Goal: Transaction & Acquisition: Obtain resource

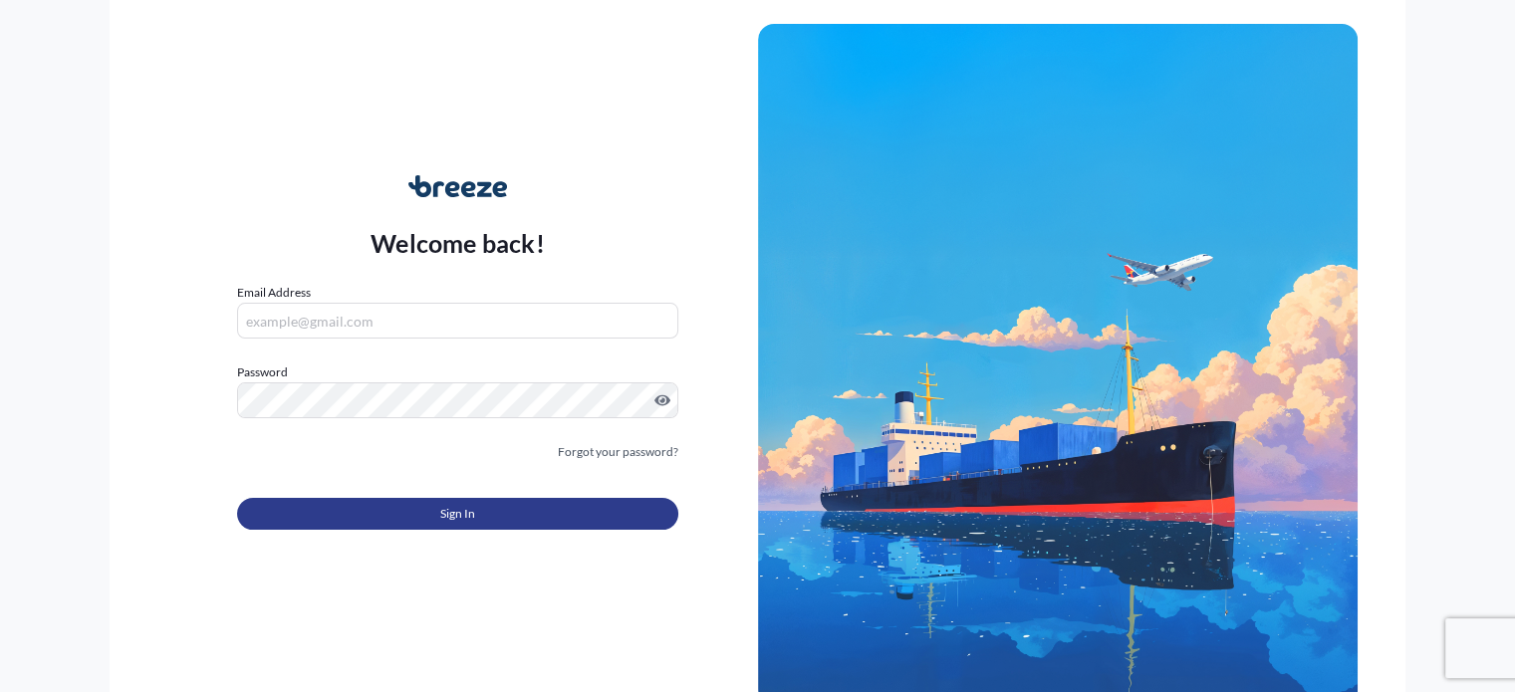
type input "[EMAIL_ADDRESS][DOMAIN_NAME]"
click at [477, 515] on button "Sign In" at bounding box center [457, 514] width 440 height 32
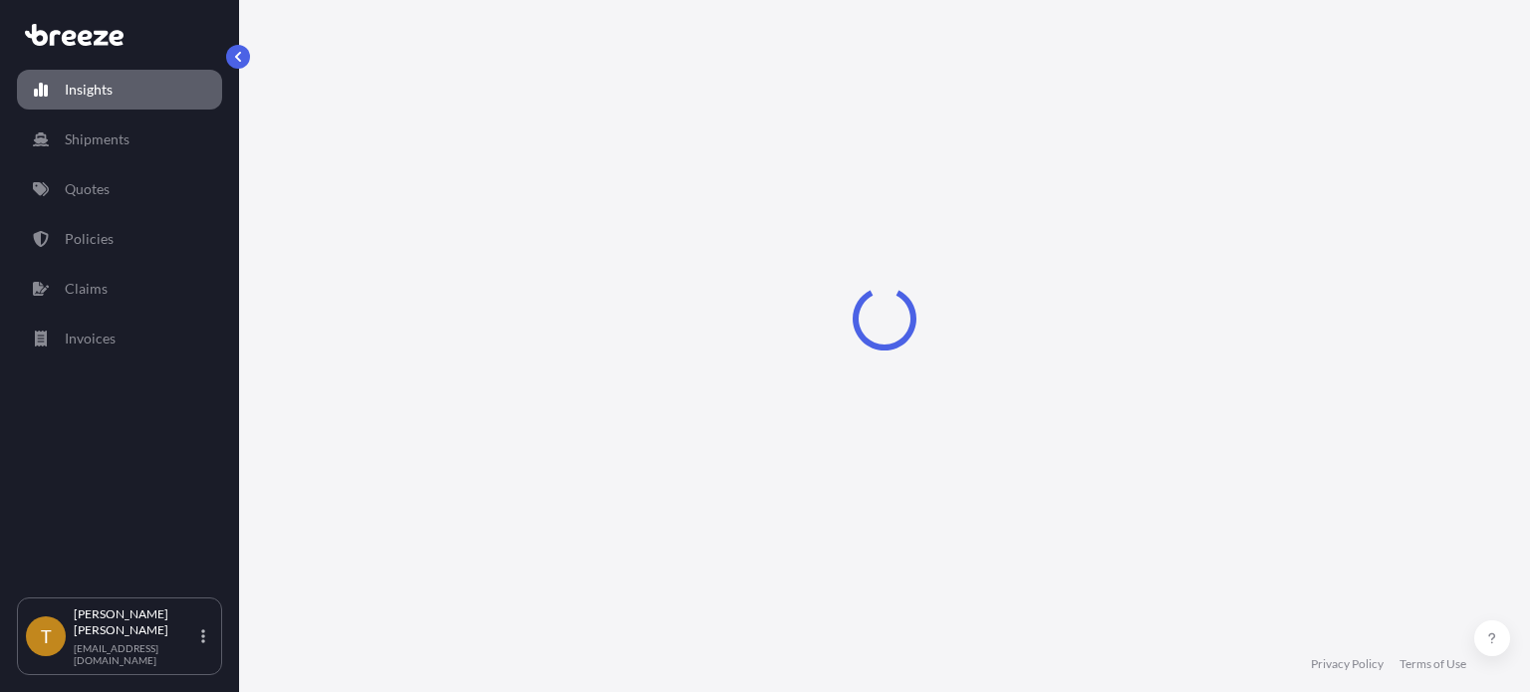
select select "2025"
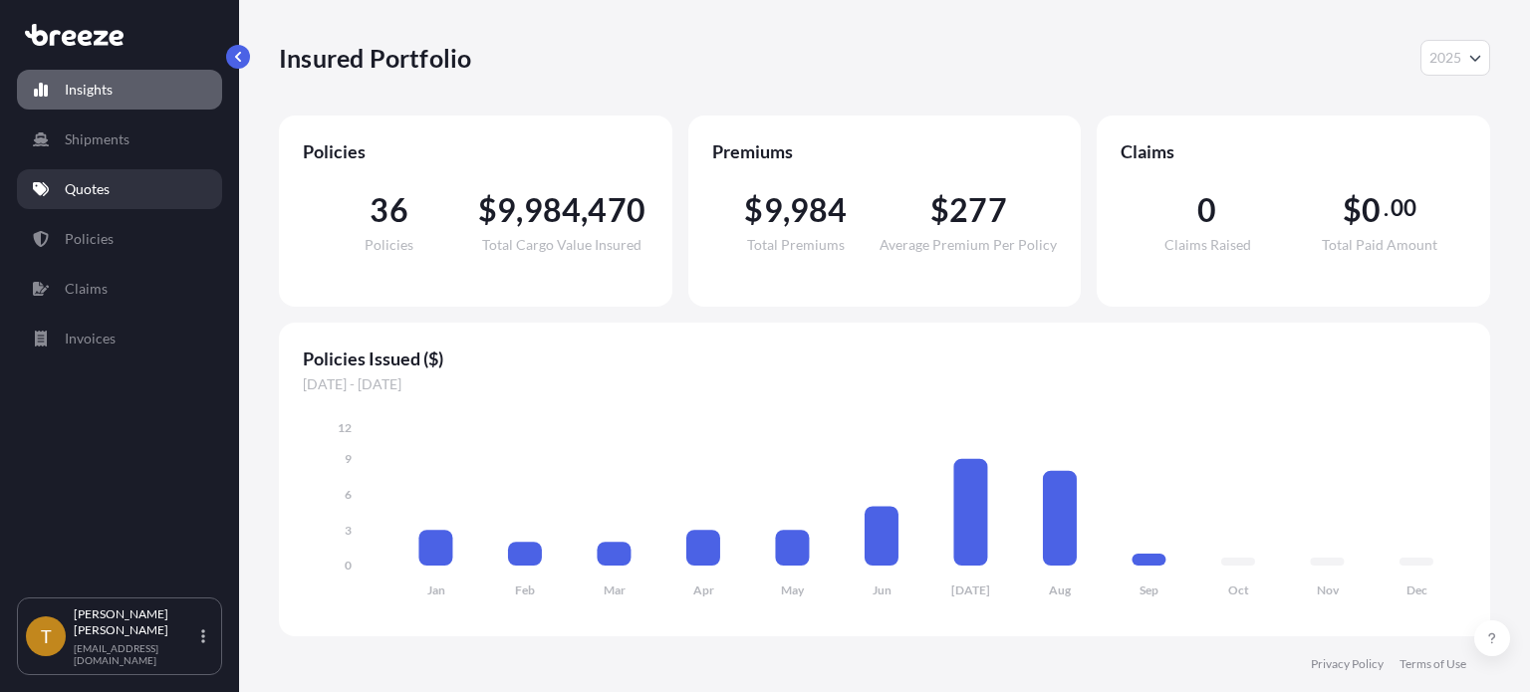
click at [104, 192] on p "Quotes" at bounding box center [87, 189] width 45 height 20
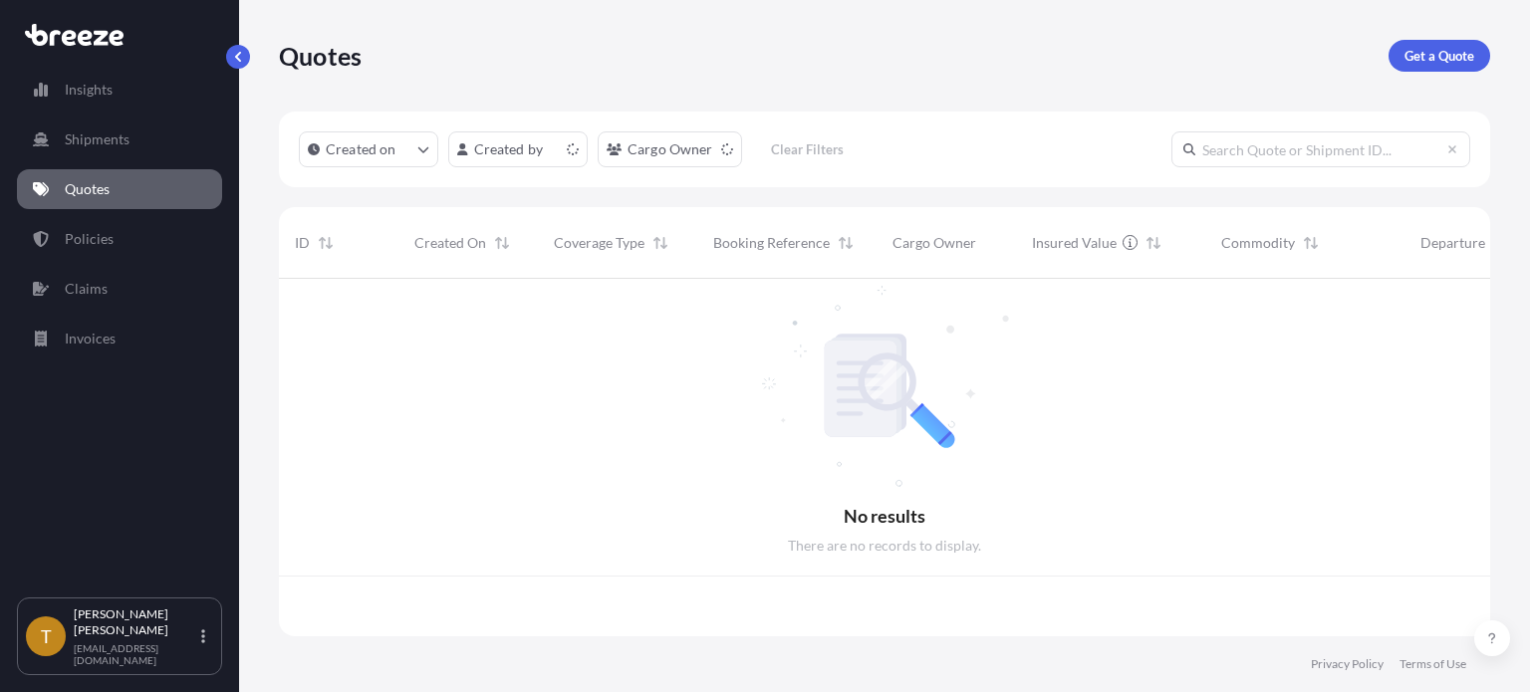
scroll to position [354, 1195]
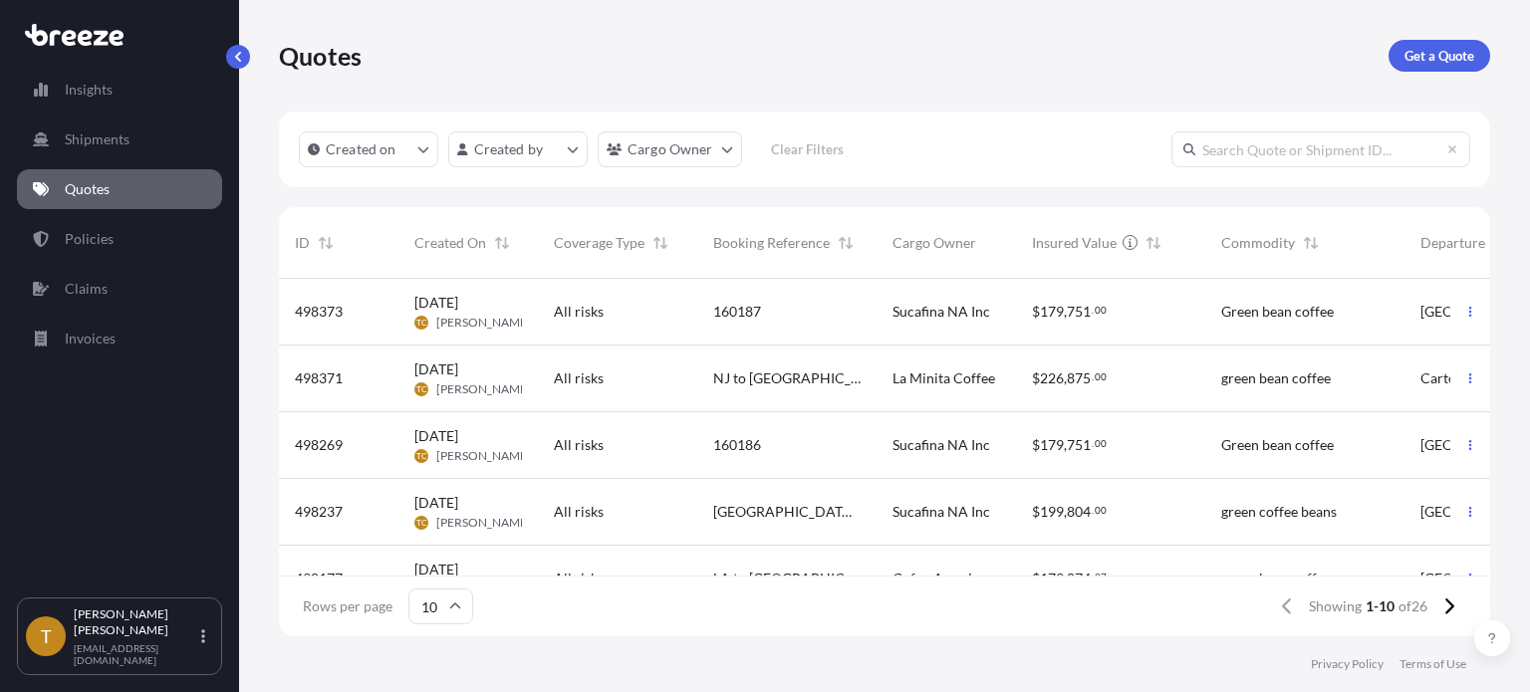
click at [767, 448] on div "160186" at bounding box center [786, 445] width 147 height 20
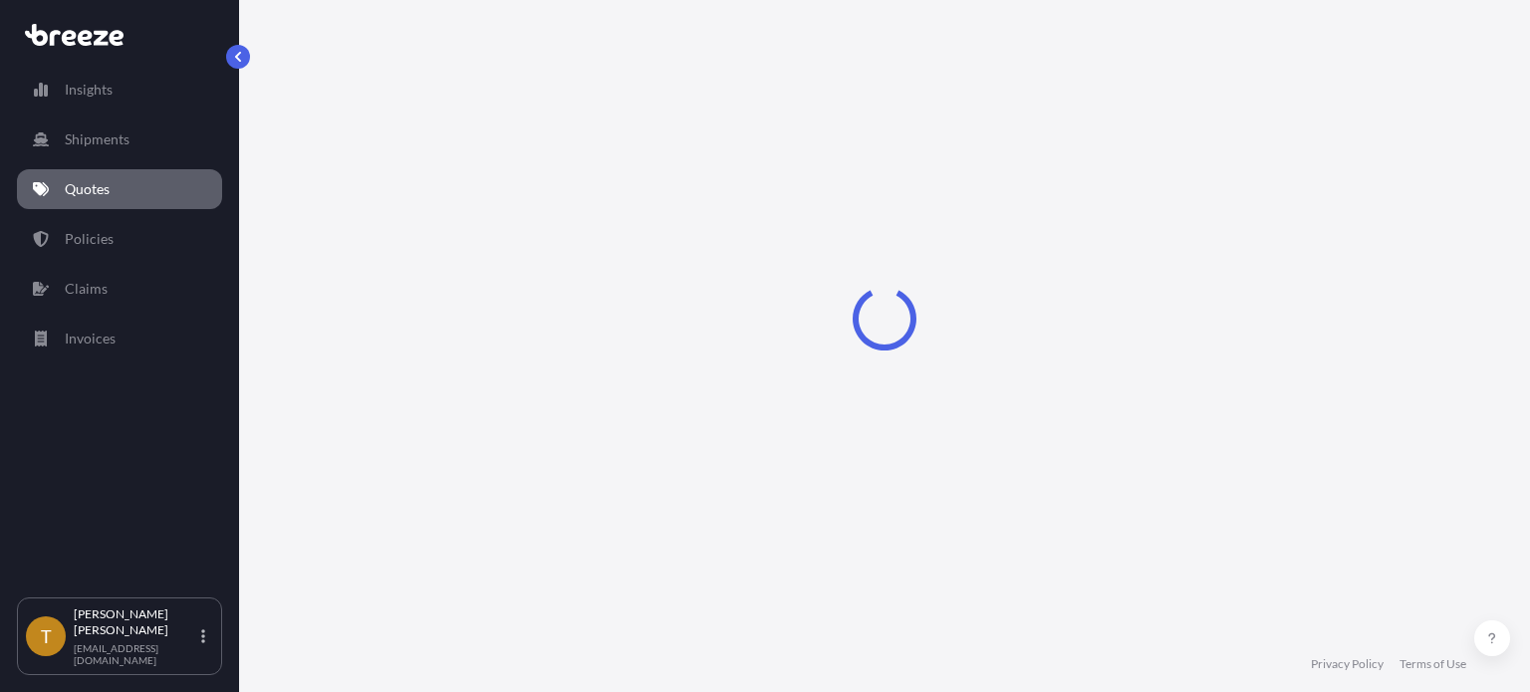
select select "Rail"
select select "2"
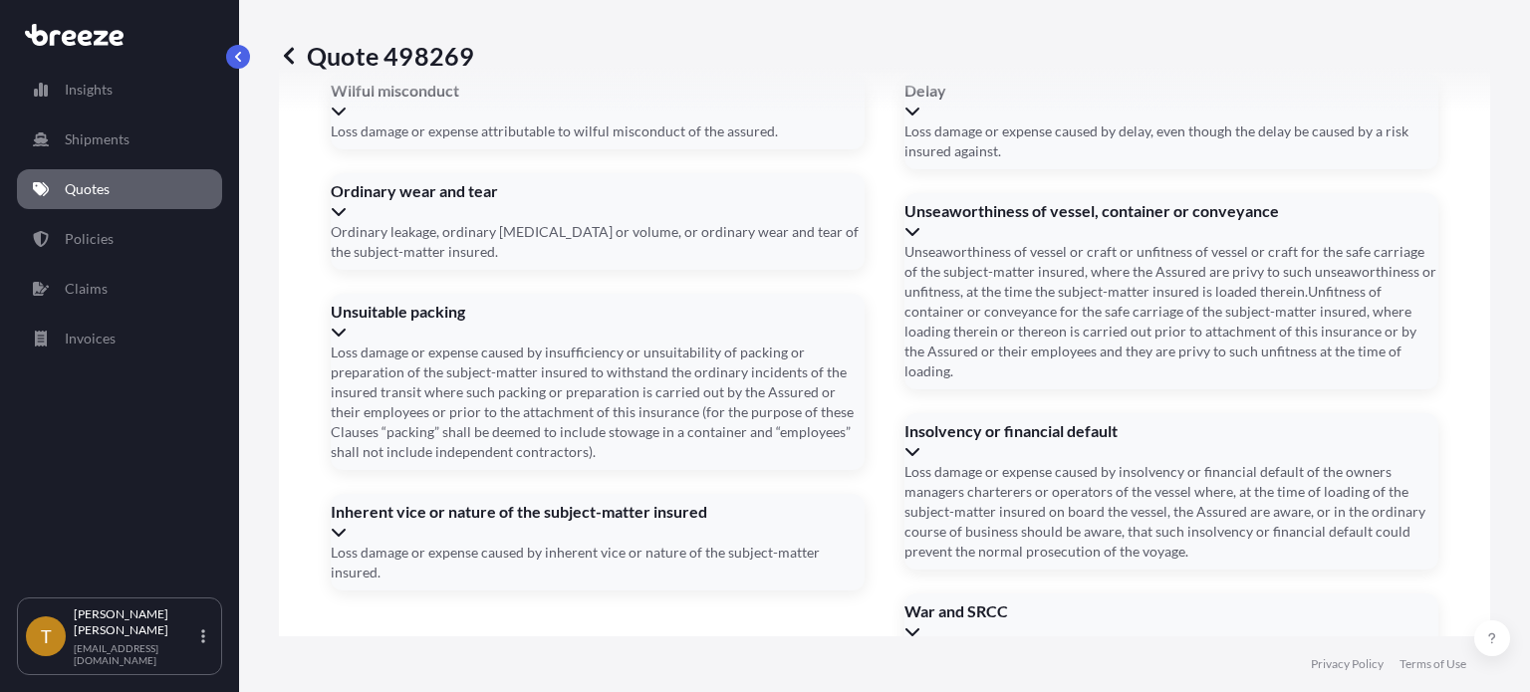
scroll to position [2967, 0]
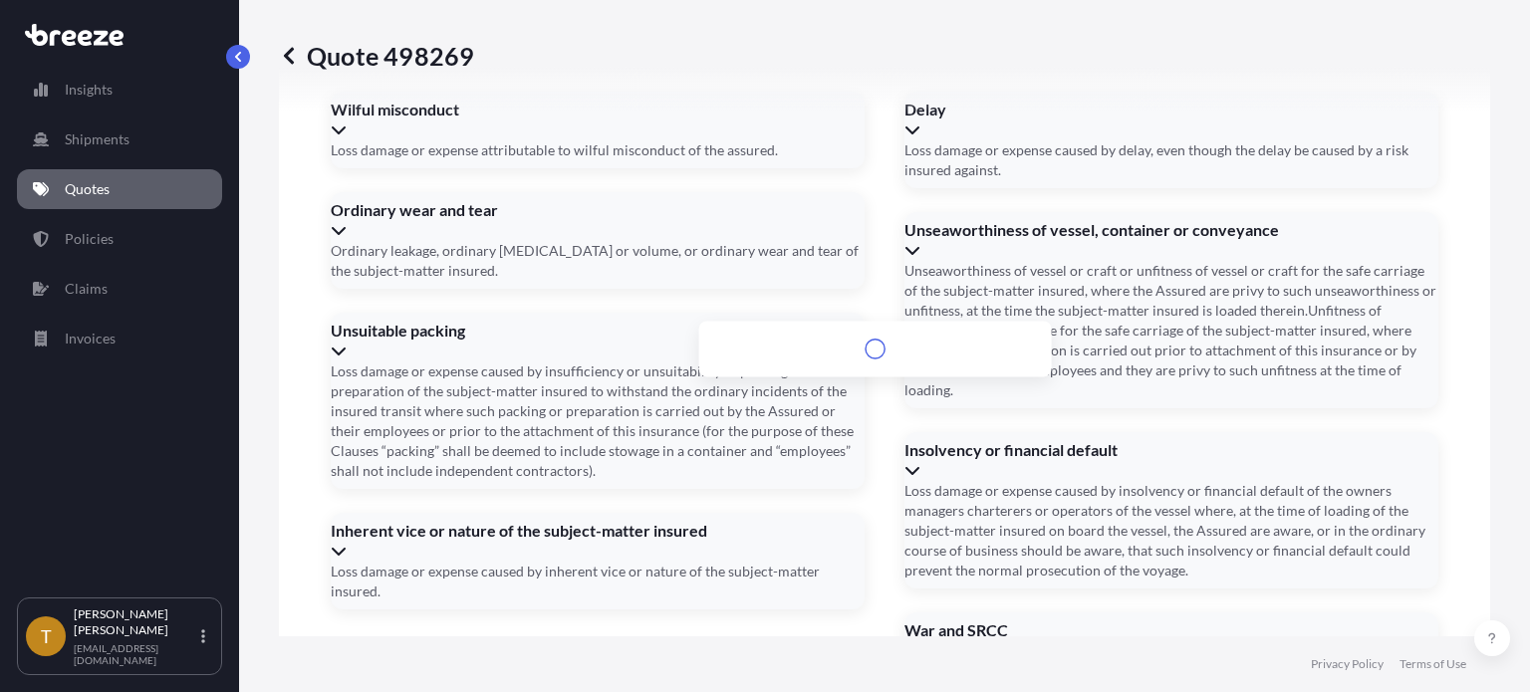
scroll to position [2988, 0]
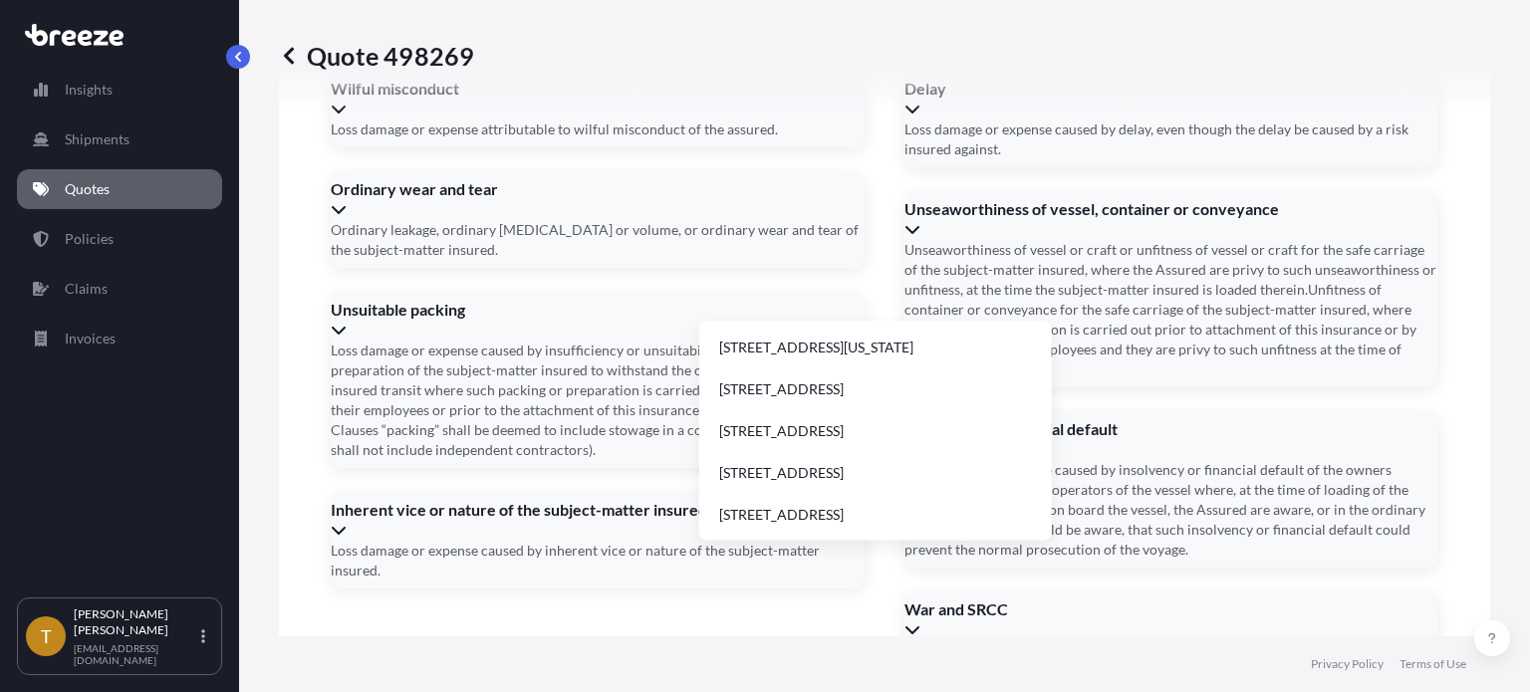
click at [827, 346] on li "1825 Park Avenue, New York, NY, USA" at bounding box center [875, 348] width 337 height 38
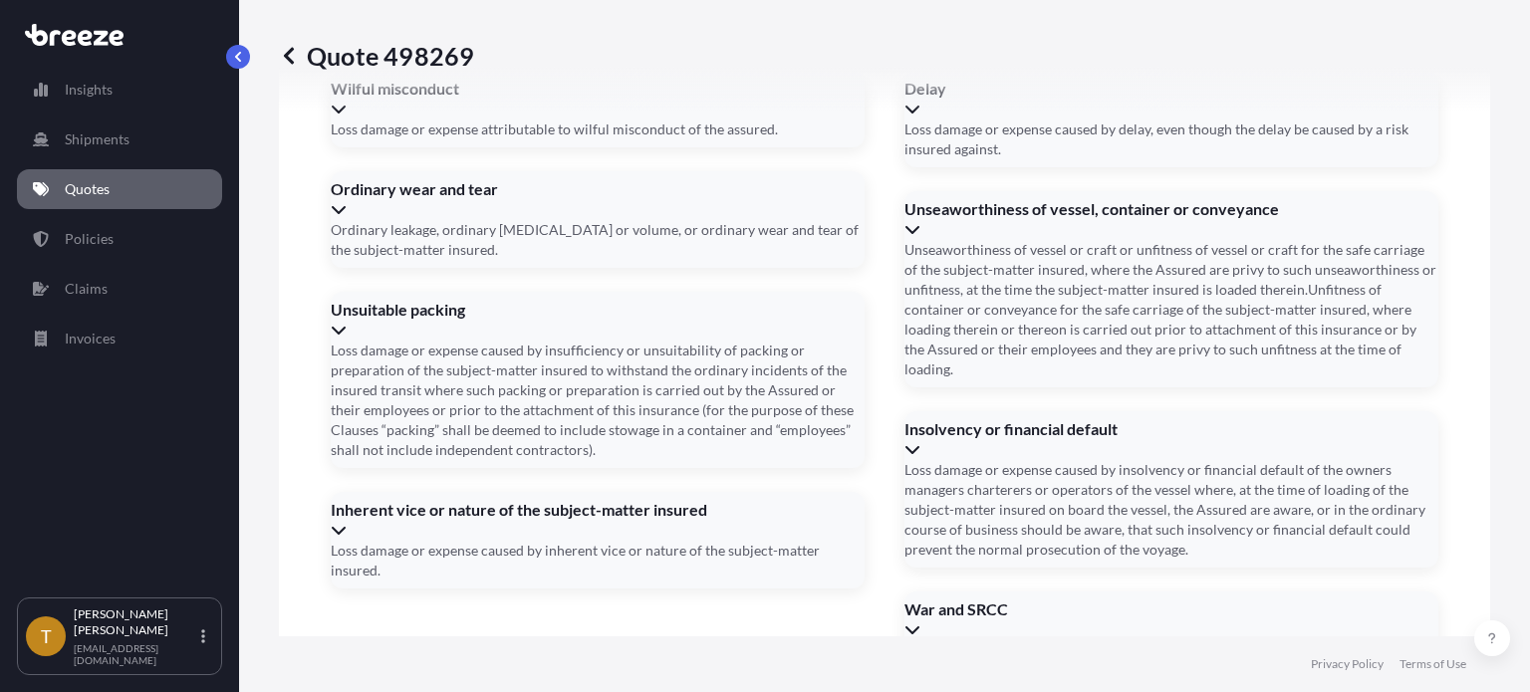
type input "[STREET_ADDRESS][US_STATE]"
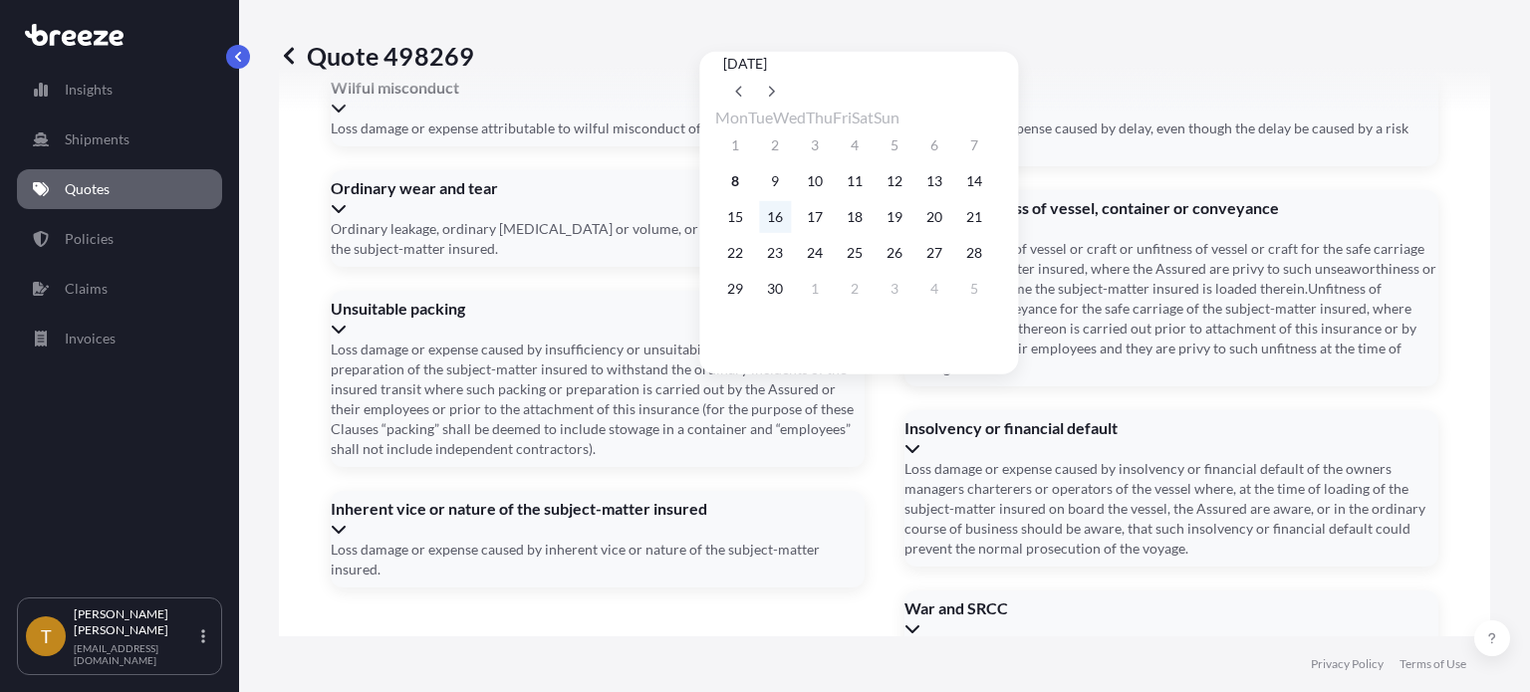
click at [791, 226] on button "16" at bounding box center [775, 217] width 32 height 32
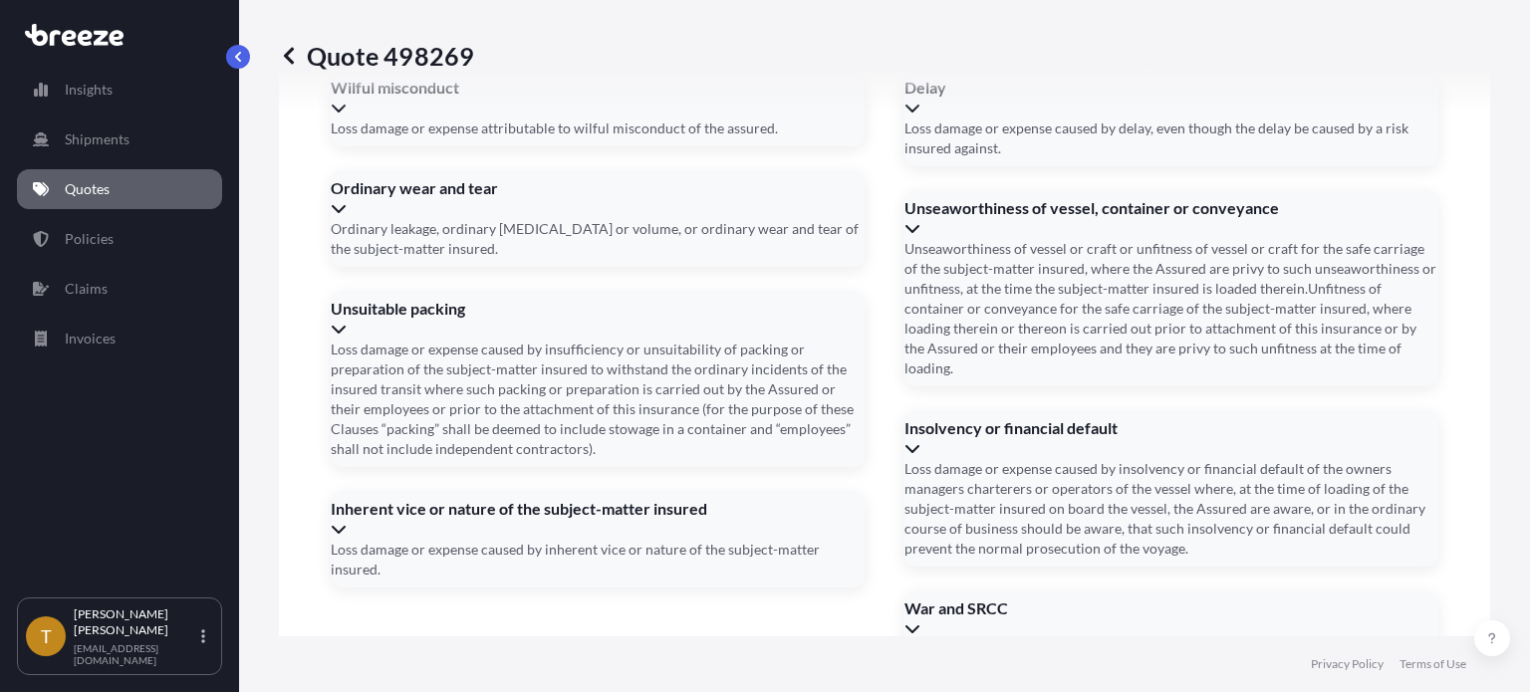
type input "09/16/2025"
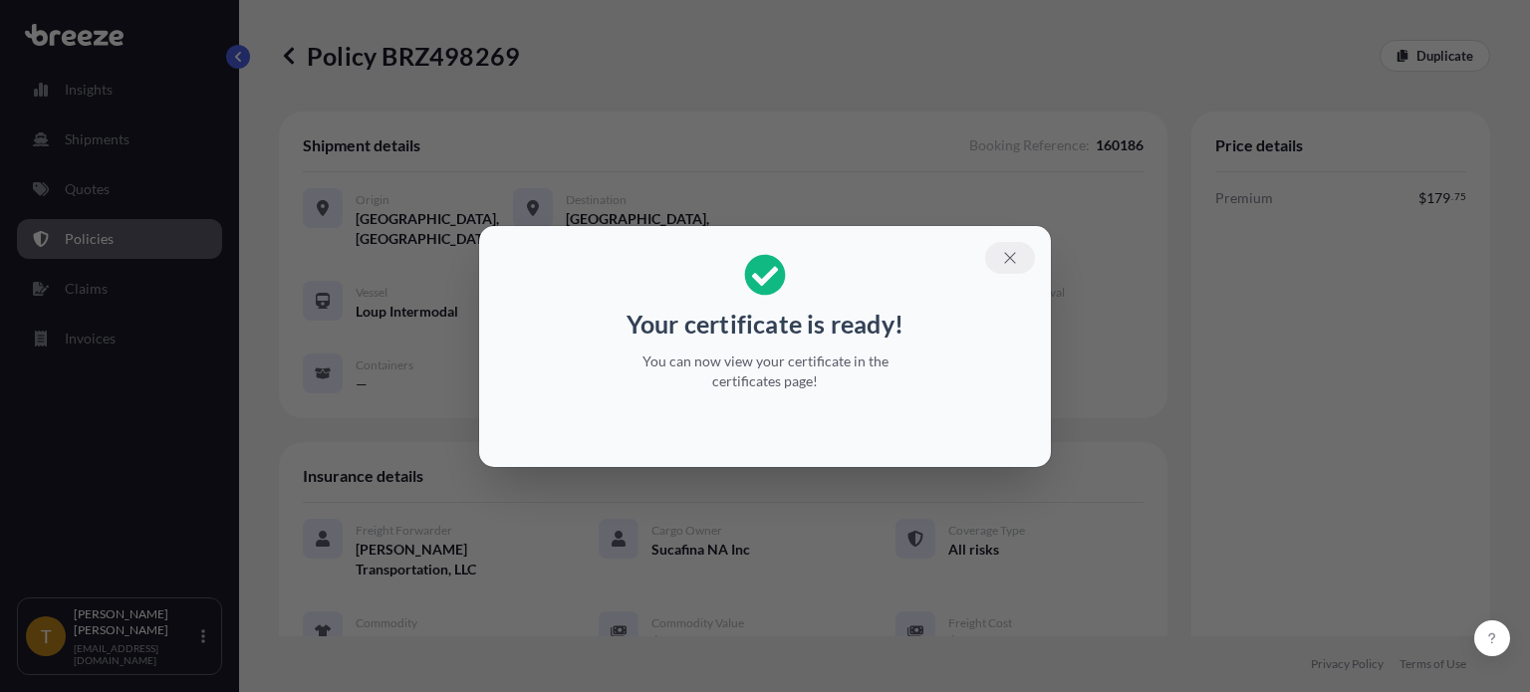
click at [1012, 255] on icon "button" at bounding box center [1009, 257] width 11 height 11
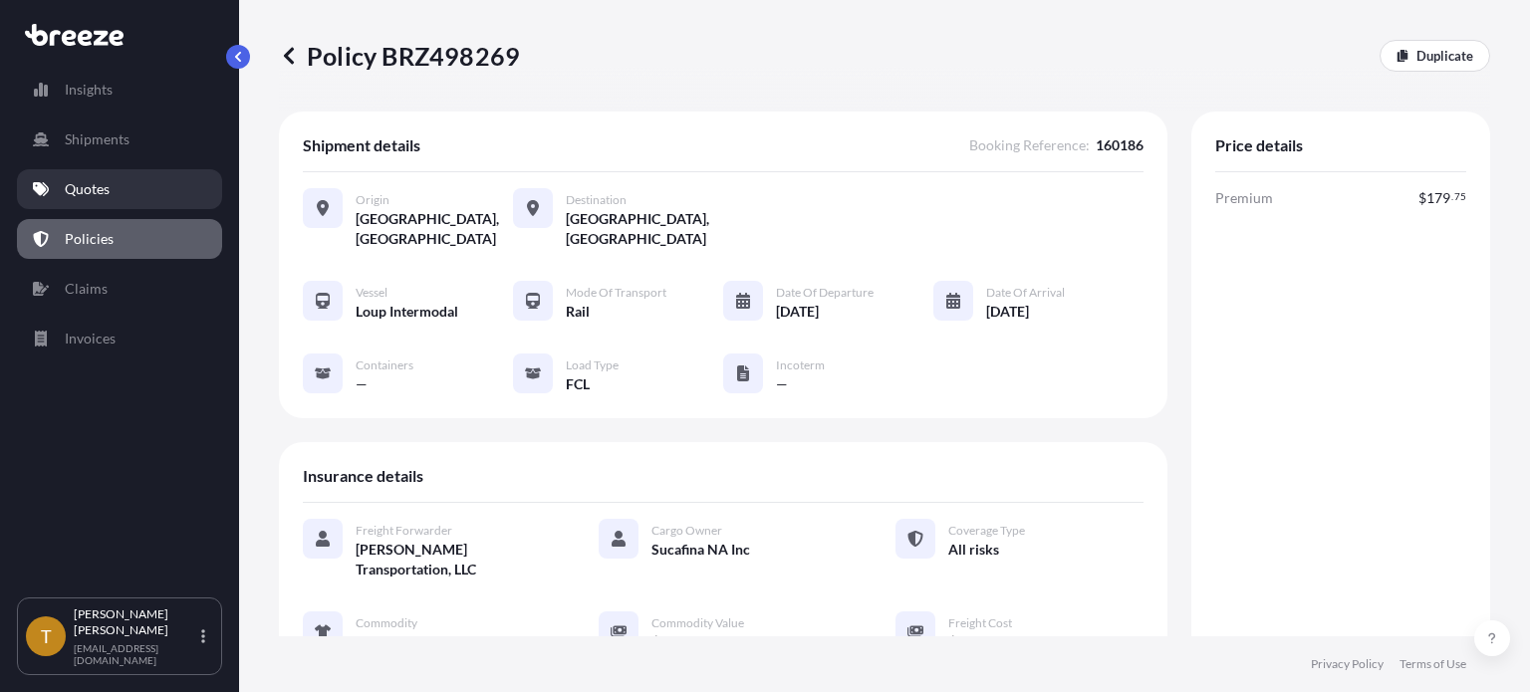
click at [73, 188] on p "Quotes" at bounding box center [87, 189] width 45 height 20
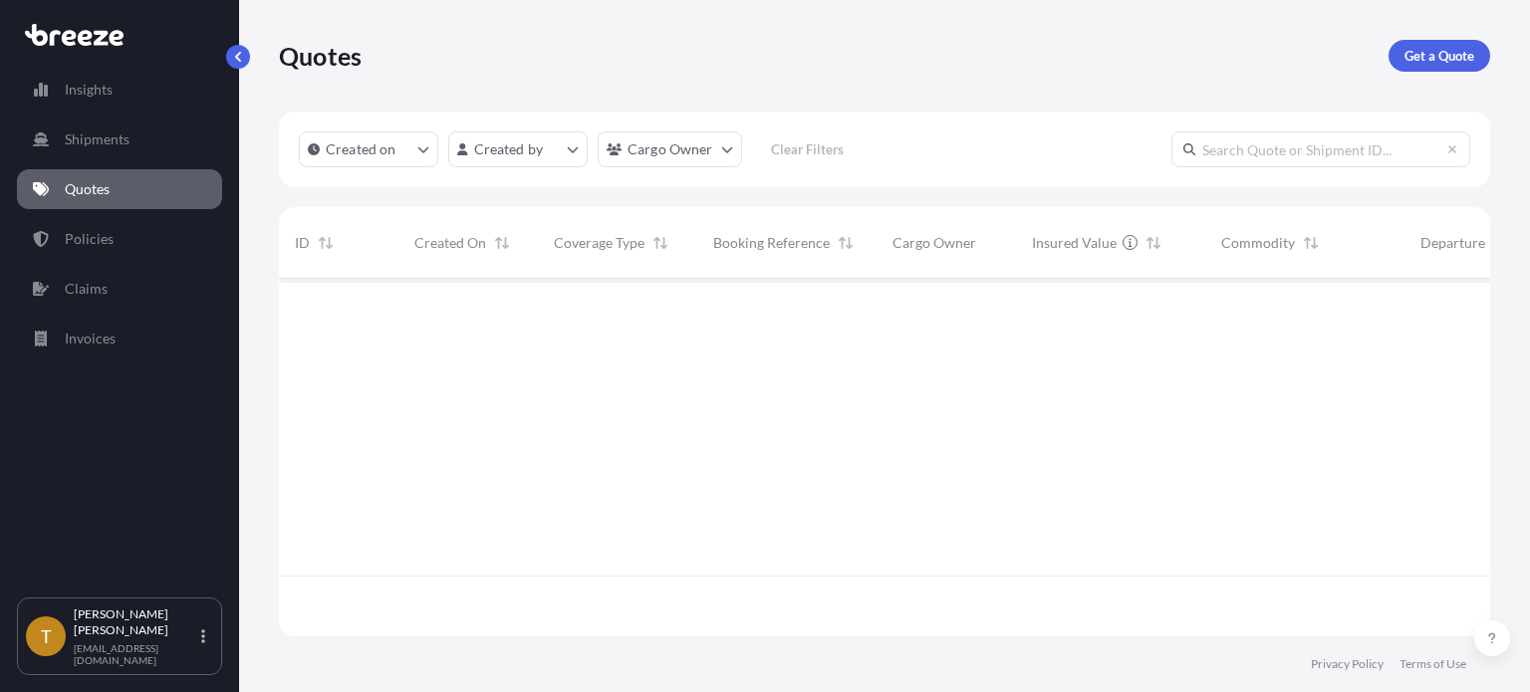
scroll to position [354, 1195]
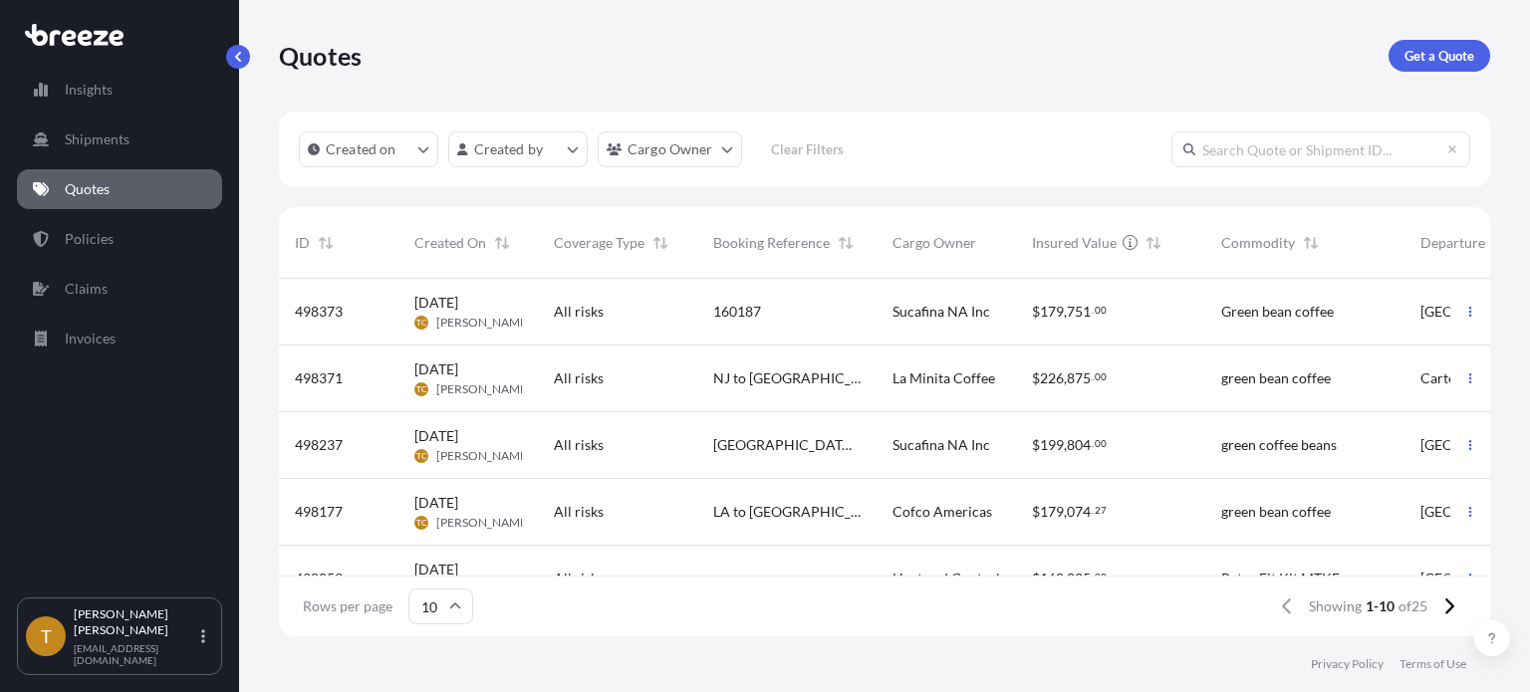
click at [363, 310] on div "498373" at bounding box center [339, 312] width 88 height 20
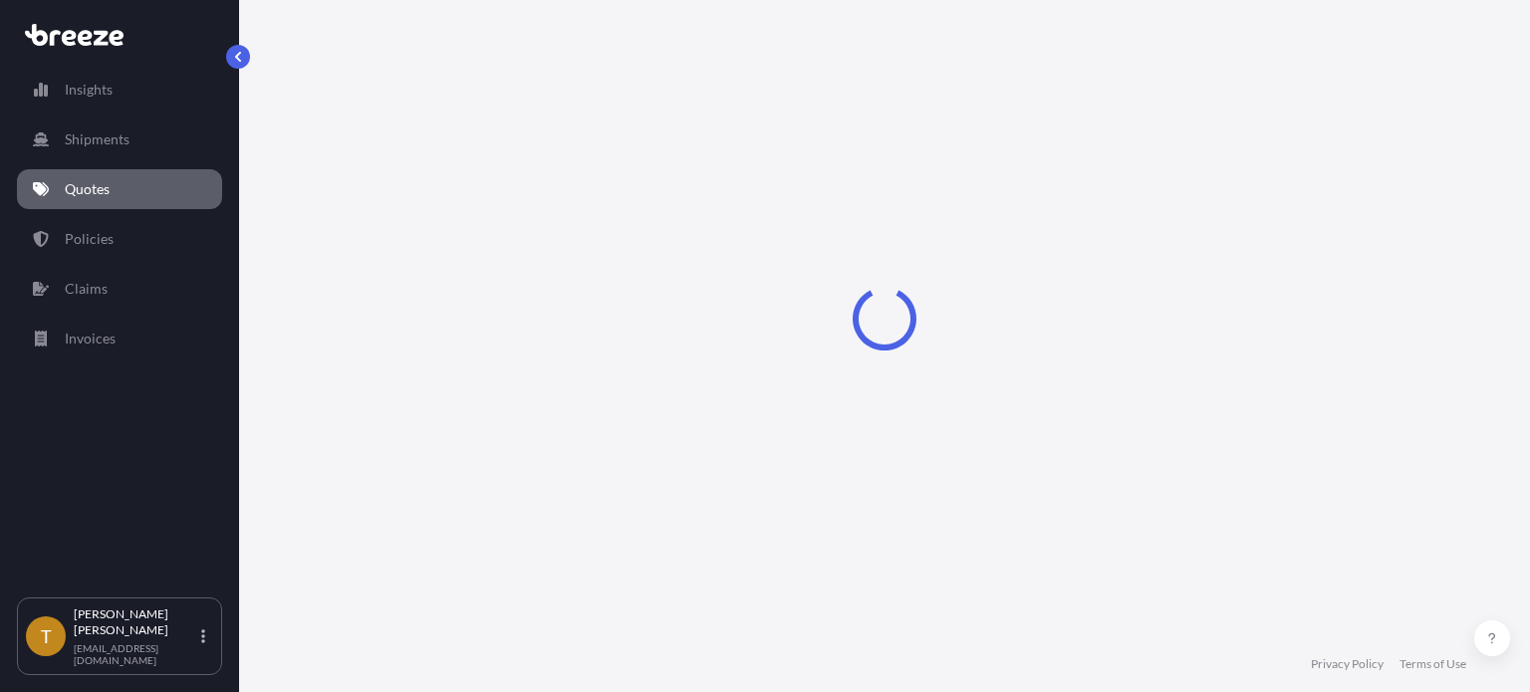
select select "Rail"
select select "2"
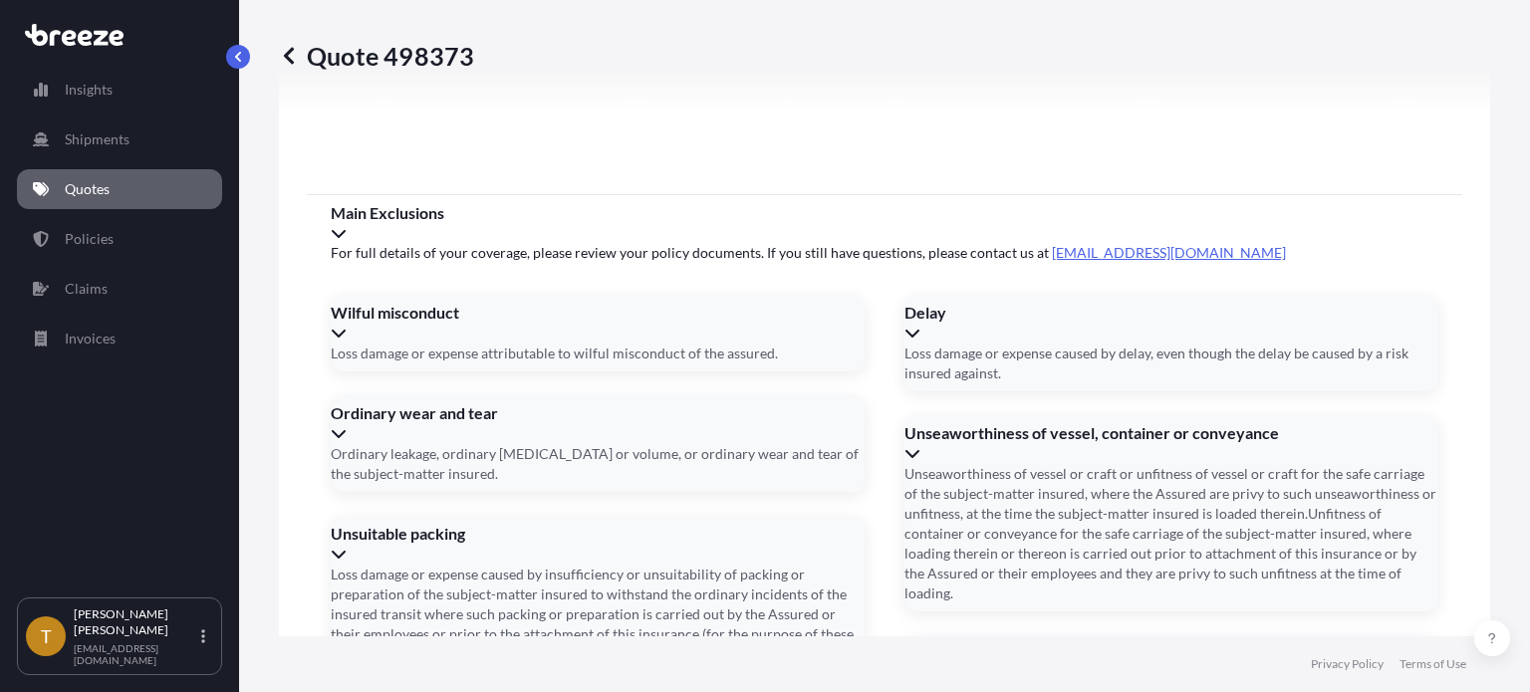
scroll to position [2967, 0]
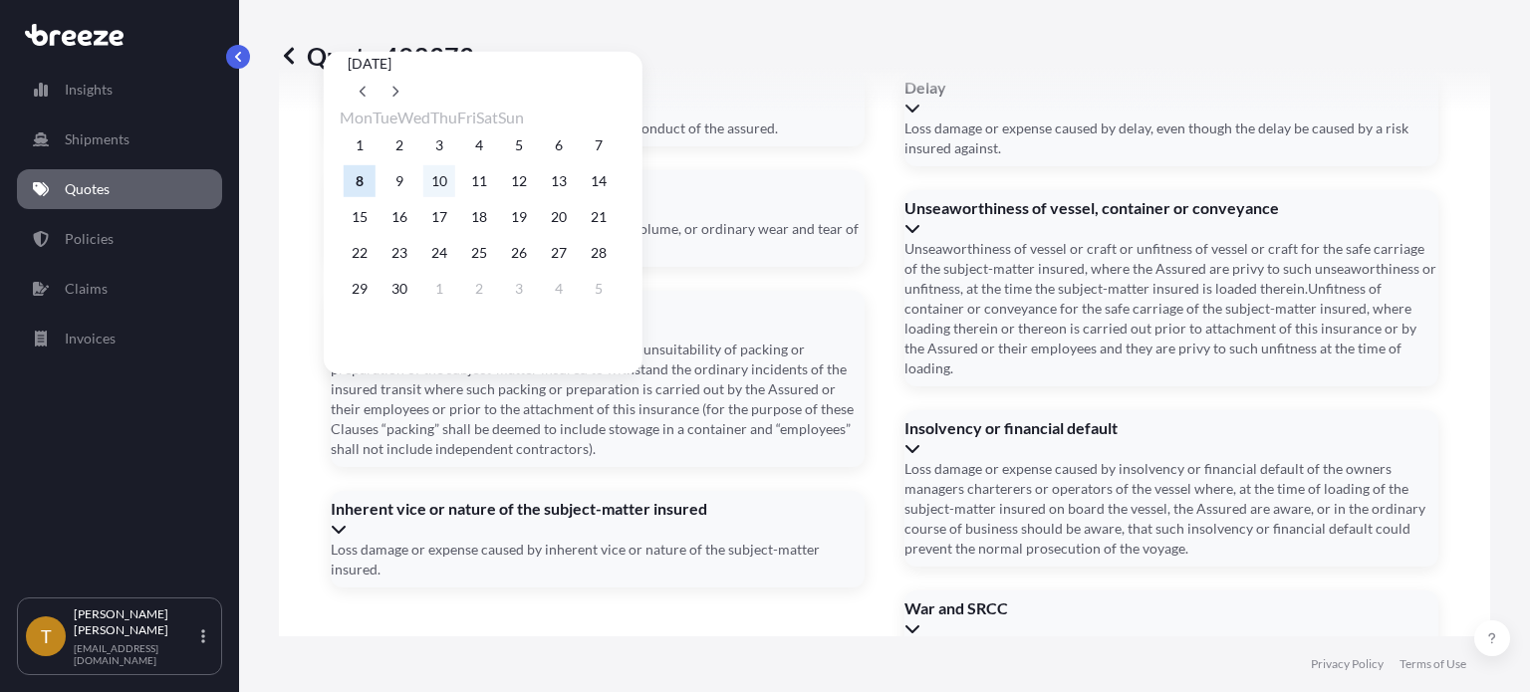
click at [454, 194] on button "10" at bounding box center [439, 181] width 32 height 32
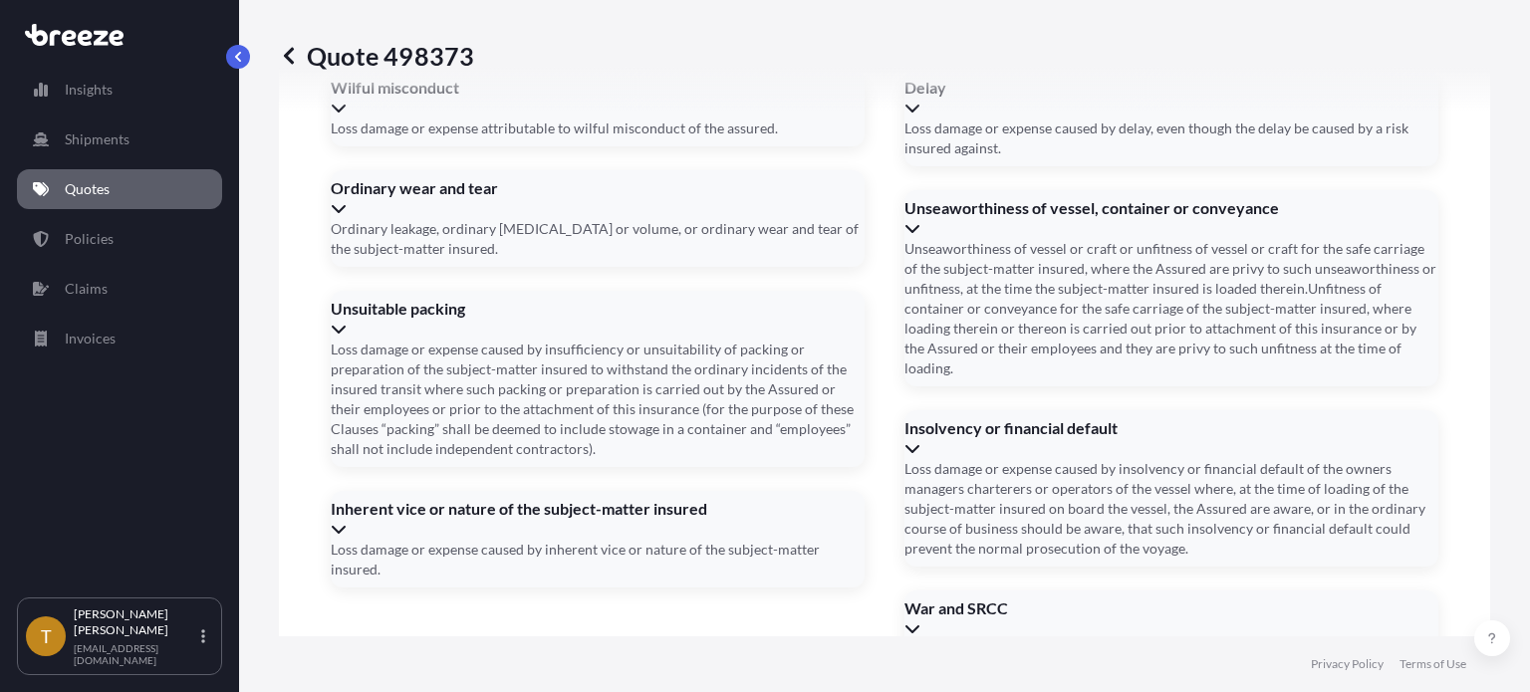
type input "09/10/2025"
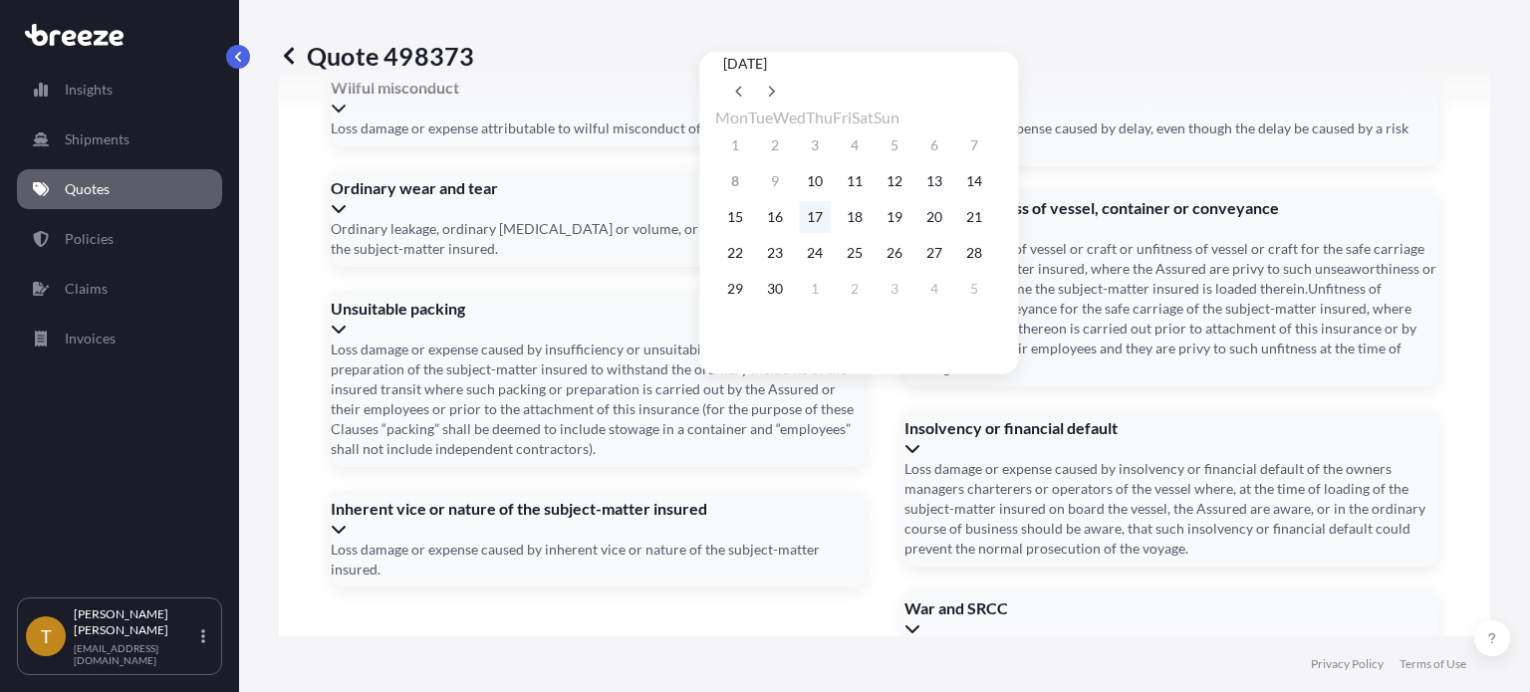
click at [825, 222] on button "17" at bounding box center [815, 217] width 32 height 32
type input "09/17/2025"
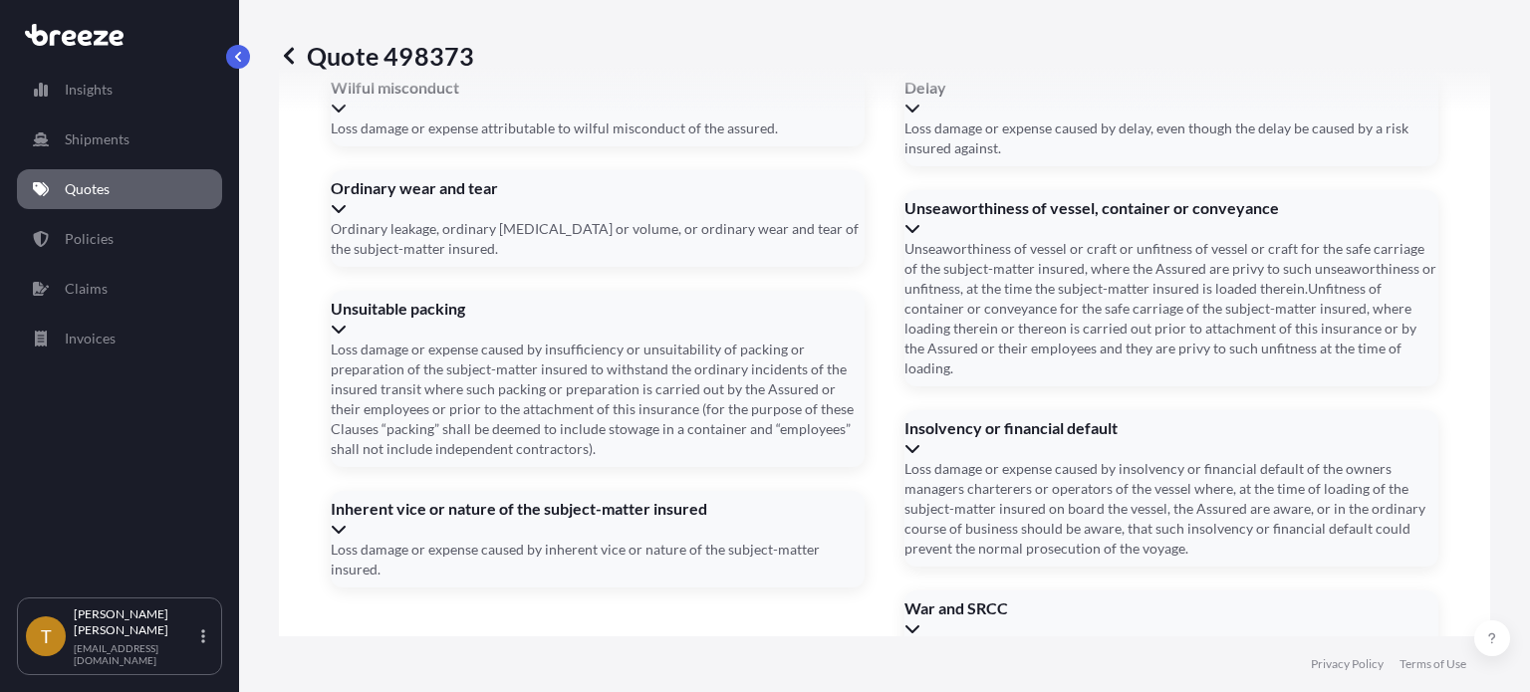
scroll to position [3012, 0]
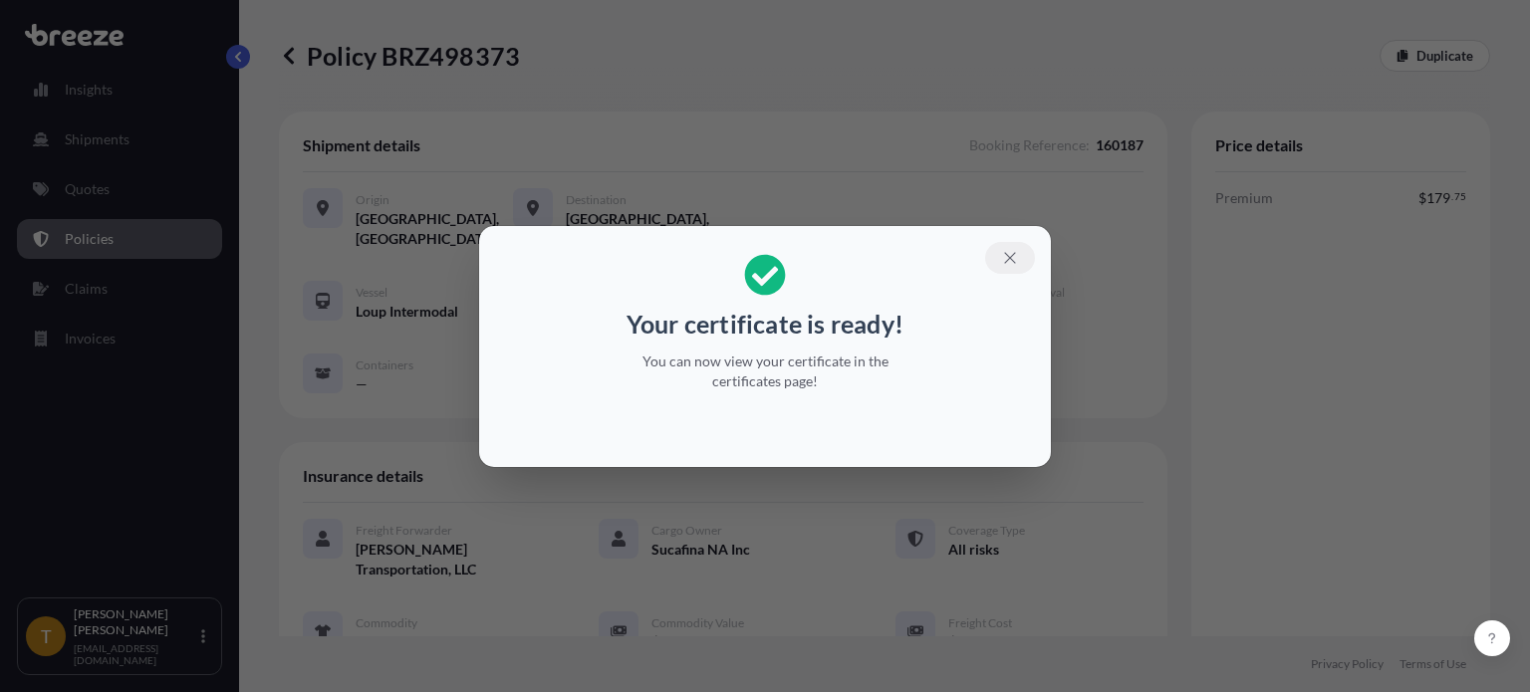
click at [1010, 258] on icon "button" at bounding box center [1010, 258] width 18 height 18
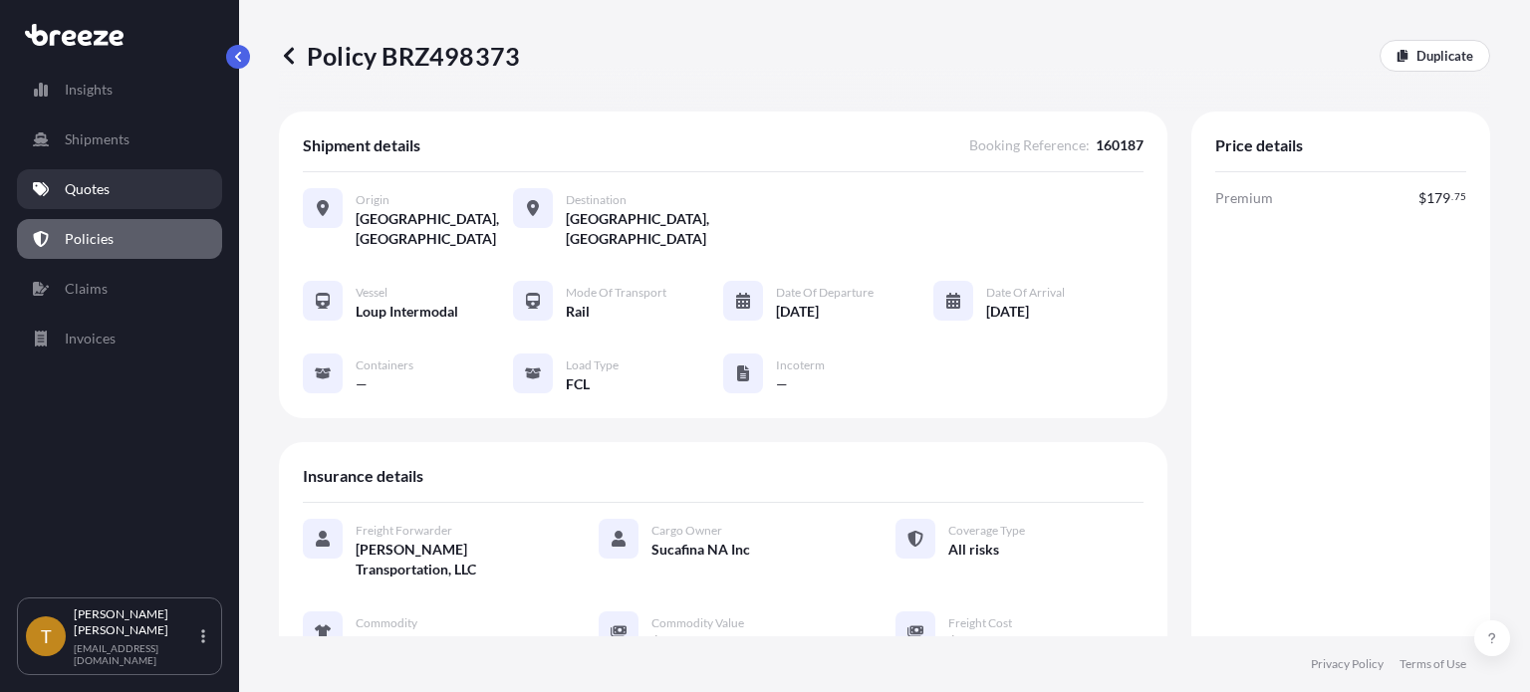
click at [66, 186] on link "Quotes" at bounding box center [119, 189] width 205 height 40
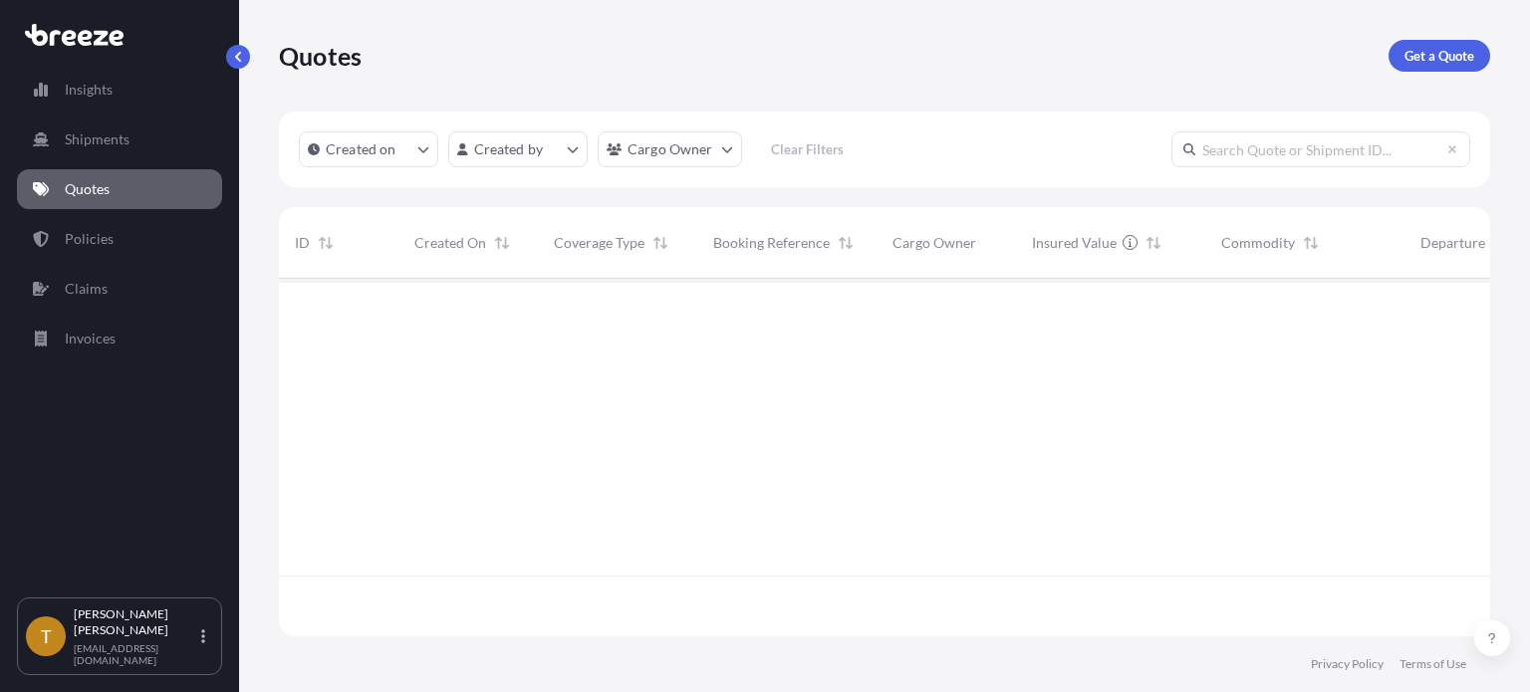
scroll to position [354, 1195]
click at [123, 234] on link "Policies" at bounding box center [119, 239] width 205 height 40
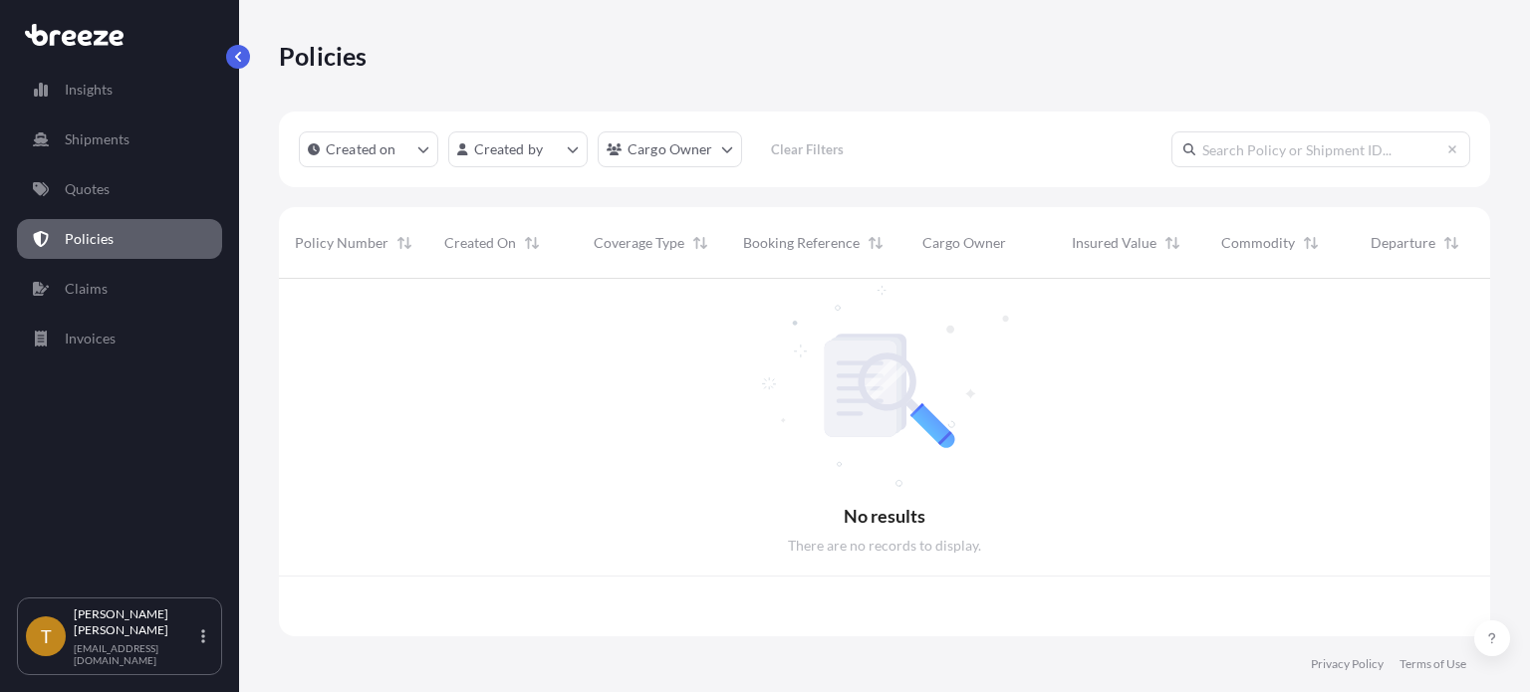
scroll to position [354, 1195]
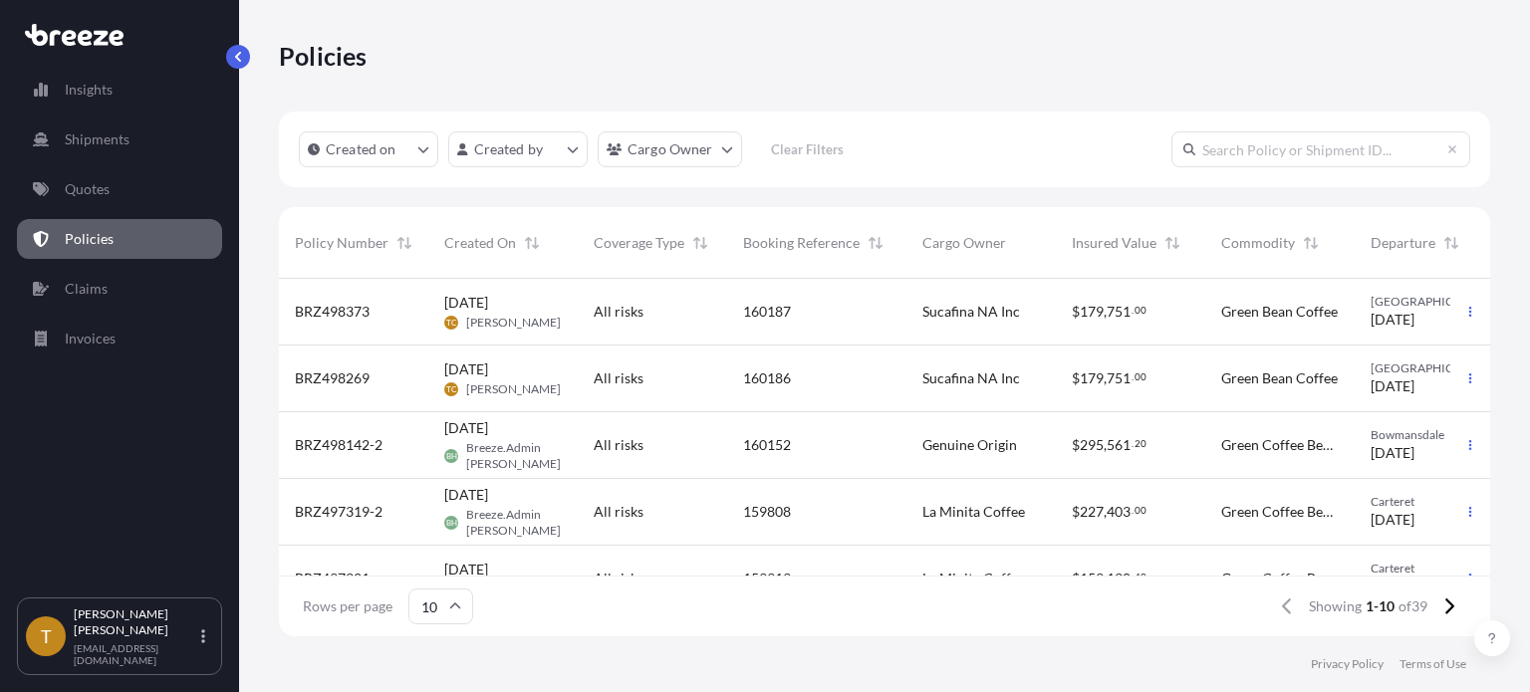
click at [684, 368] on div "All risks" at bounding box center [653, 378] width 118 height 20
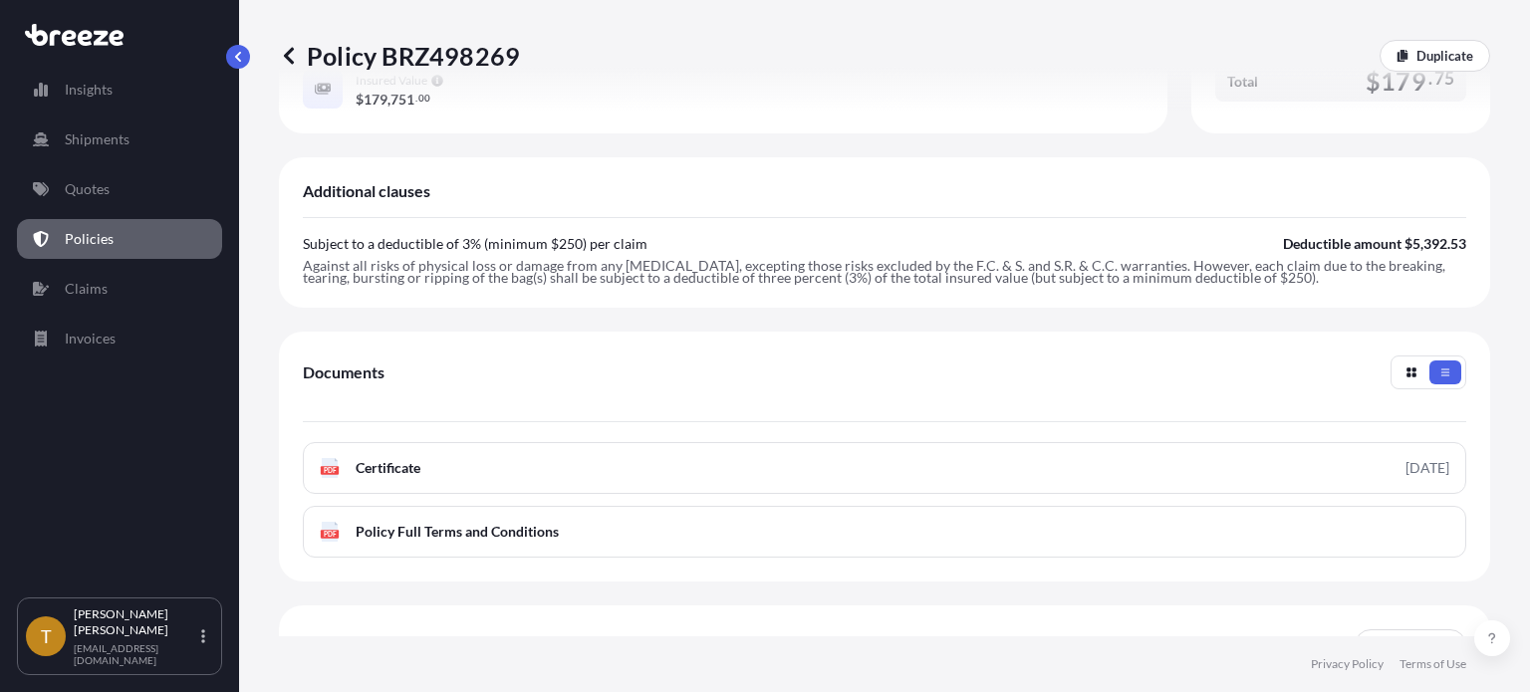
scroll to position [750, 0]
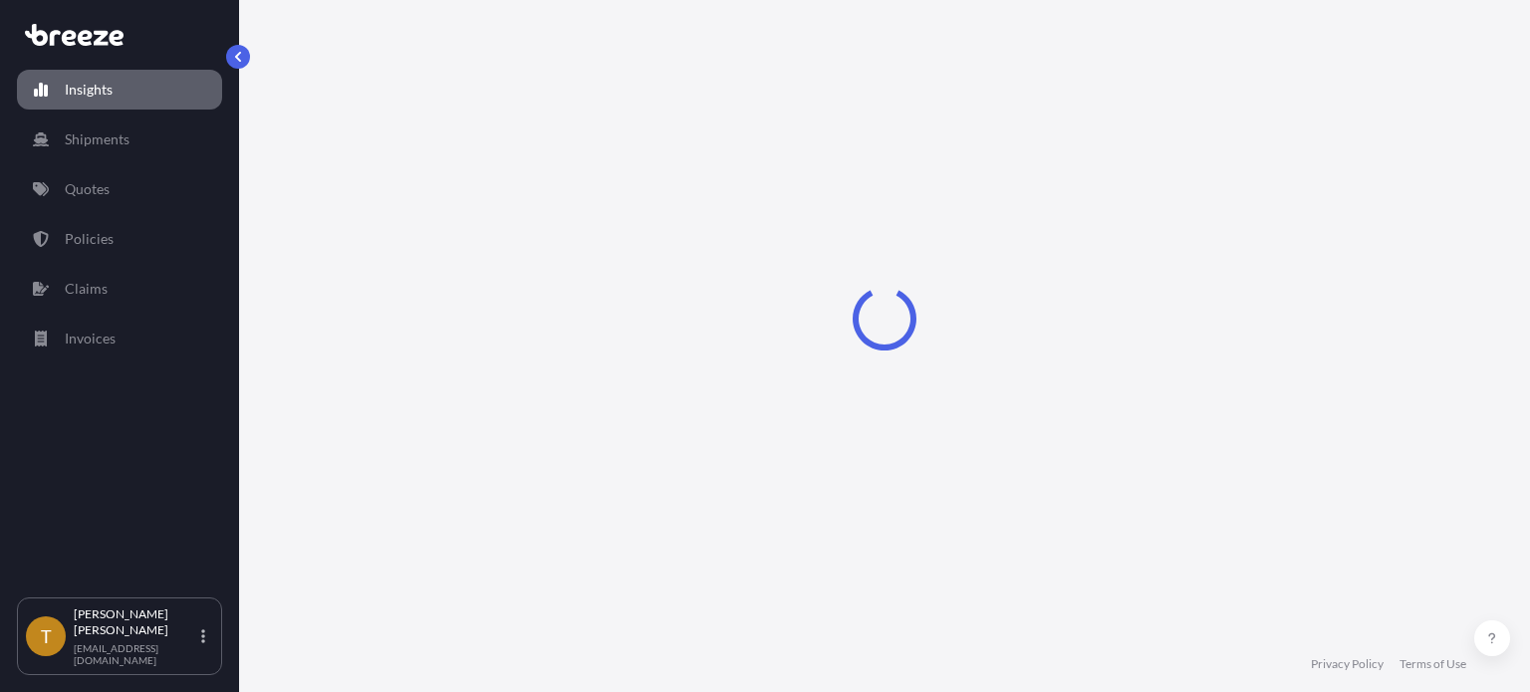
select select "2025"
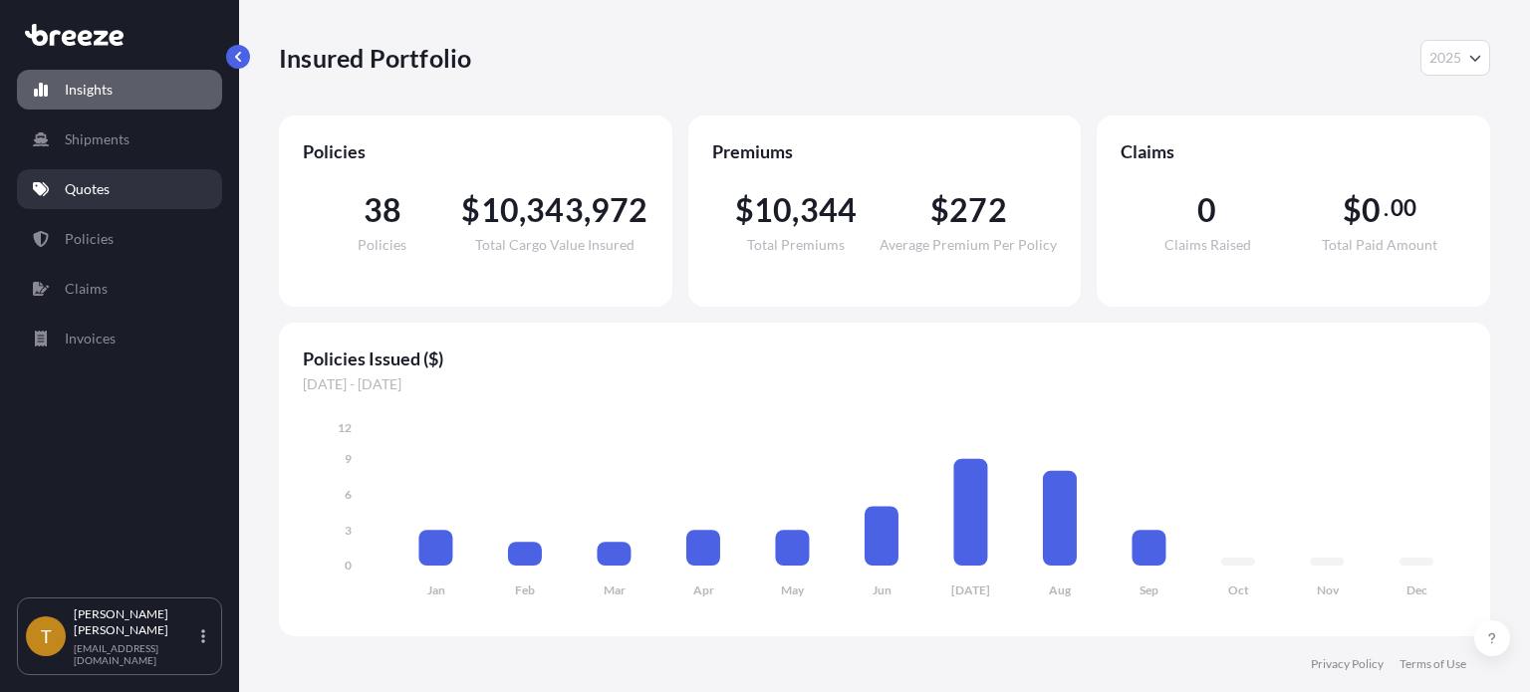
click at [108, 198] on link "Quotes" at bounding box center [119, 189] width 205 height 40
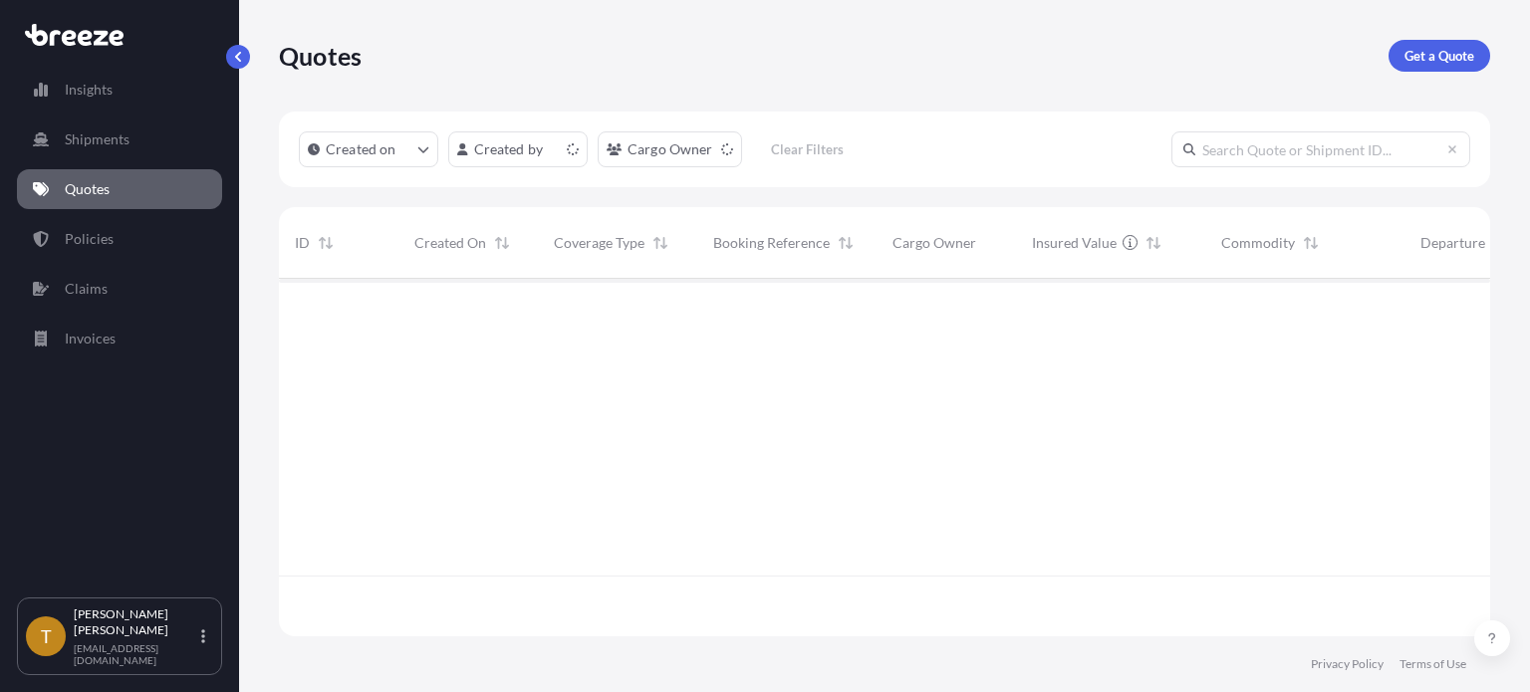
scroll to position [354, 1195]
click at [1440, 55] on p "Get a Quote" at bounding box center [1439, 56] width 70 height 20
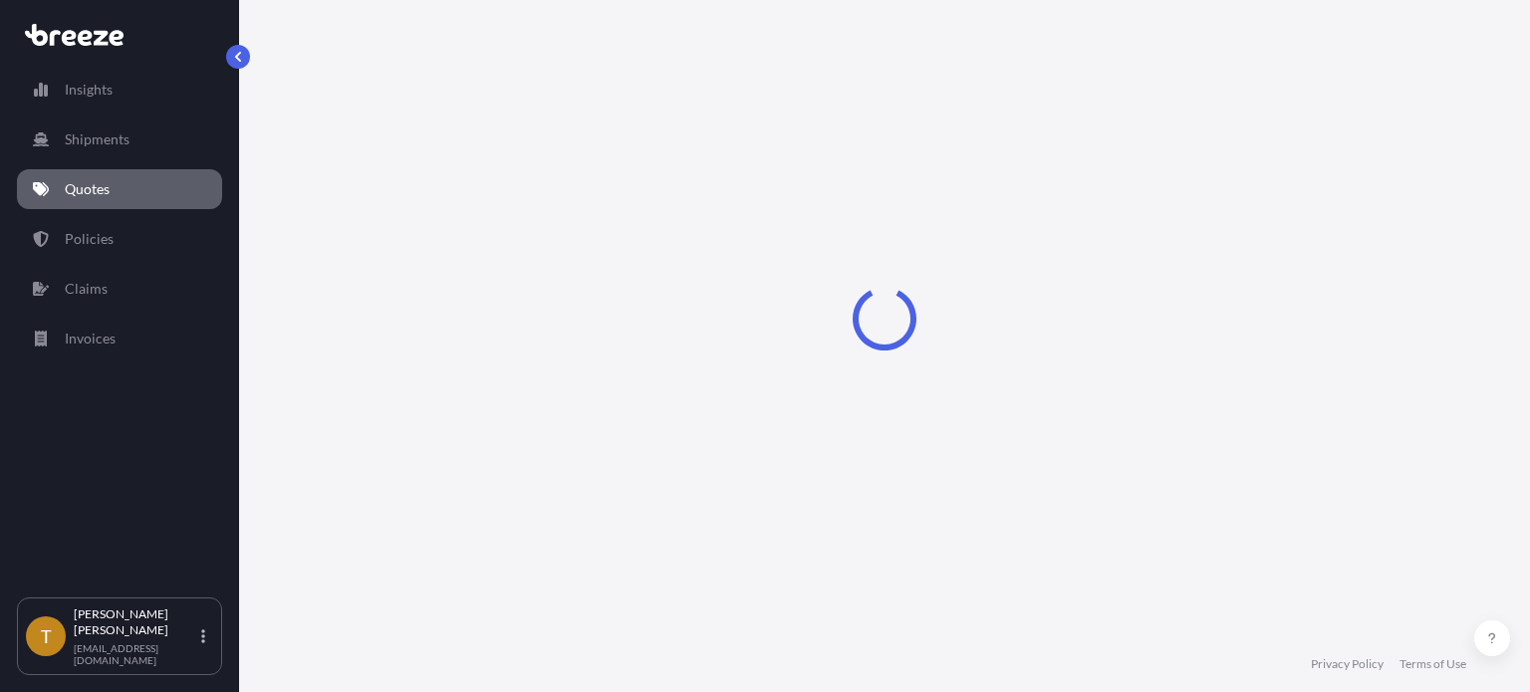
select select "Sea"
select select "1"
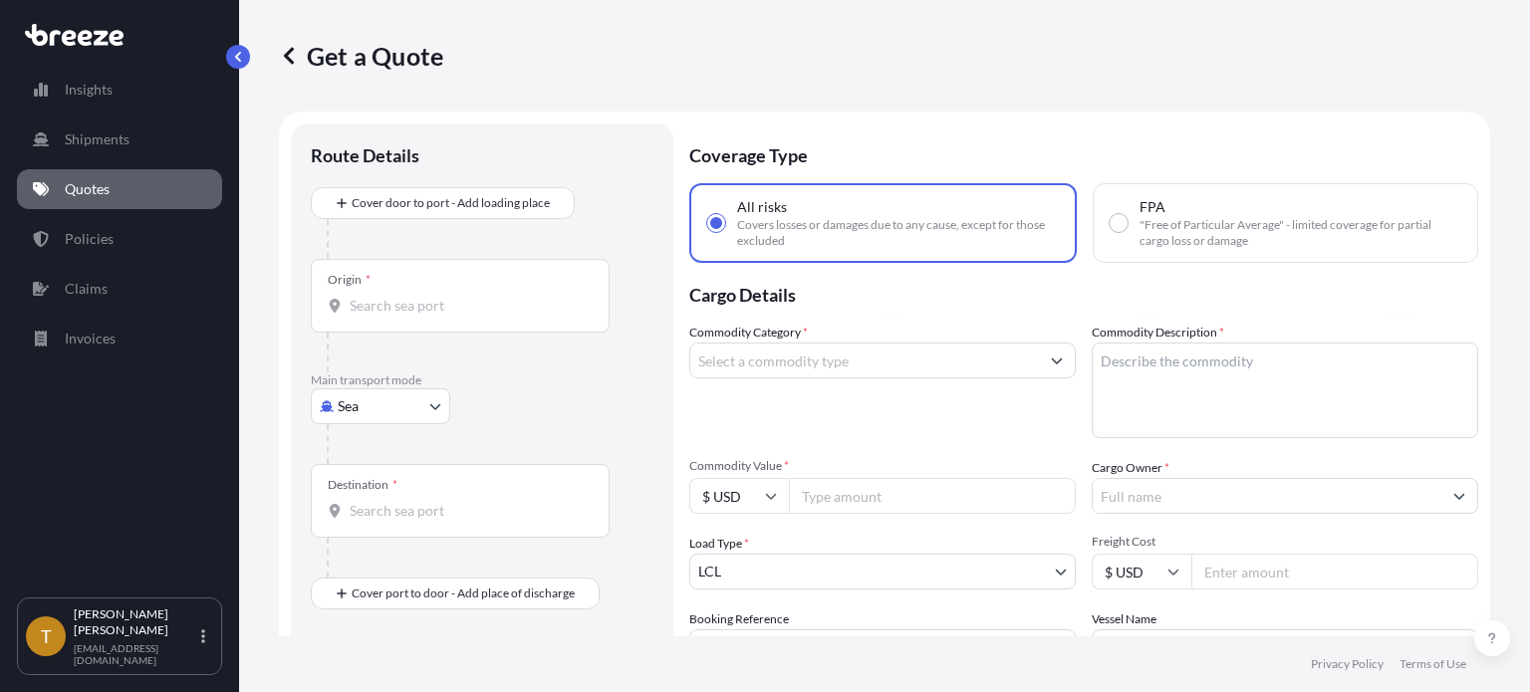
scroll to position [32, 0]
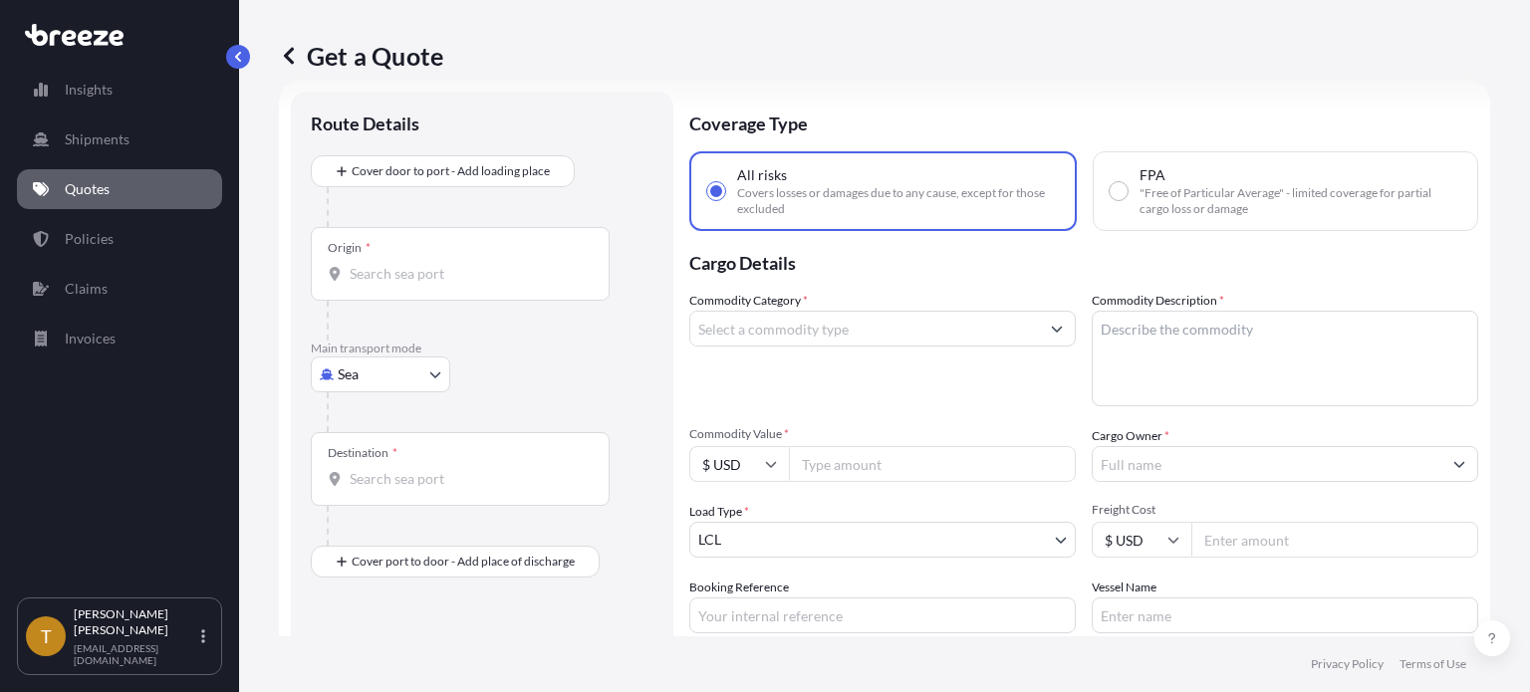
click at [429, 374] on body "Insights Shipments Quotes Policies Claims Invoices T [PERSON_NAME] [EMAIL_ADDRE…" at bounding box center [765, 421] width 1530 height 842
click at [370, 493] on span "Road" at bounding box center [365, 497] width 32 height 20
select select "Road"
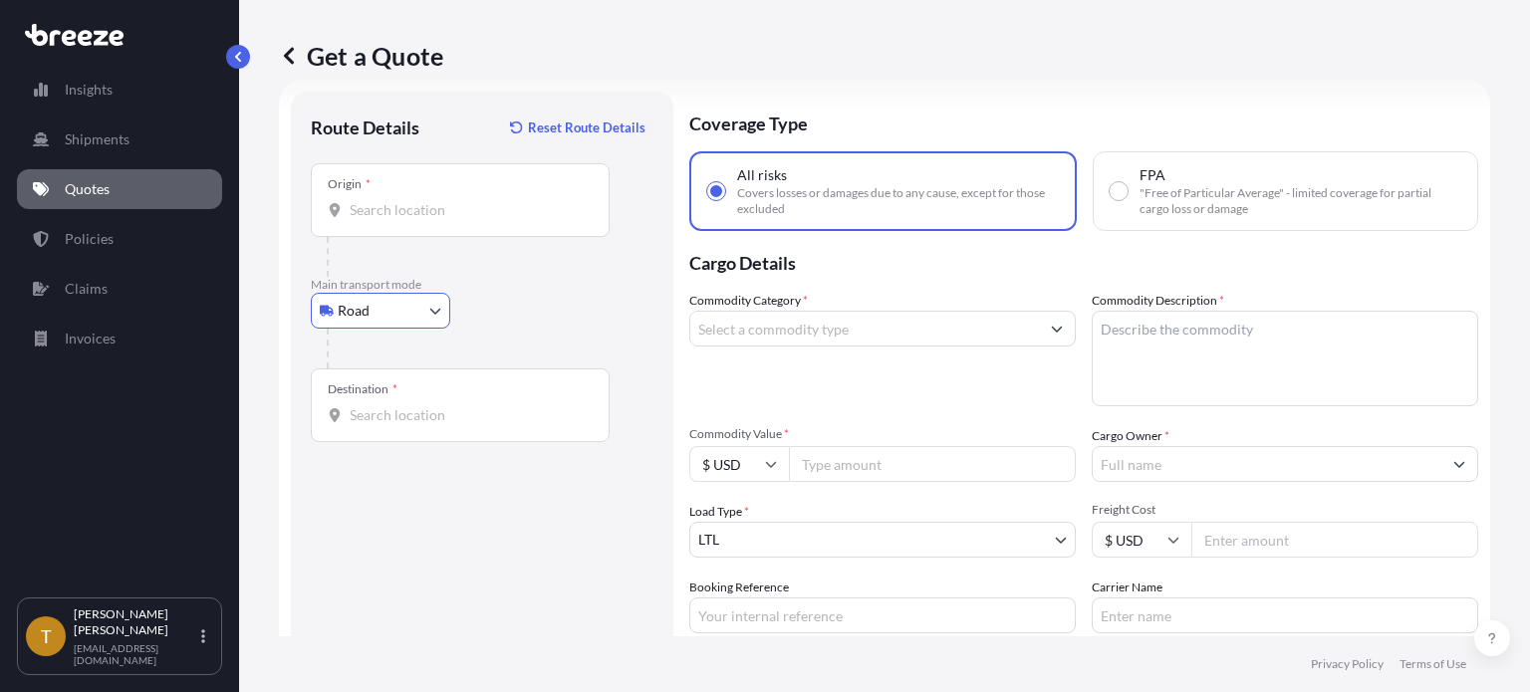
click at [483, 200] on input "Origin *" at bounding box center [467, 210] width 235 height 20
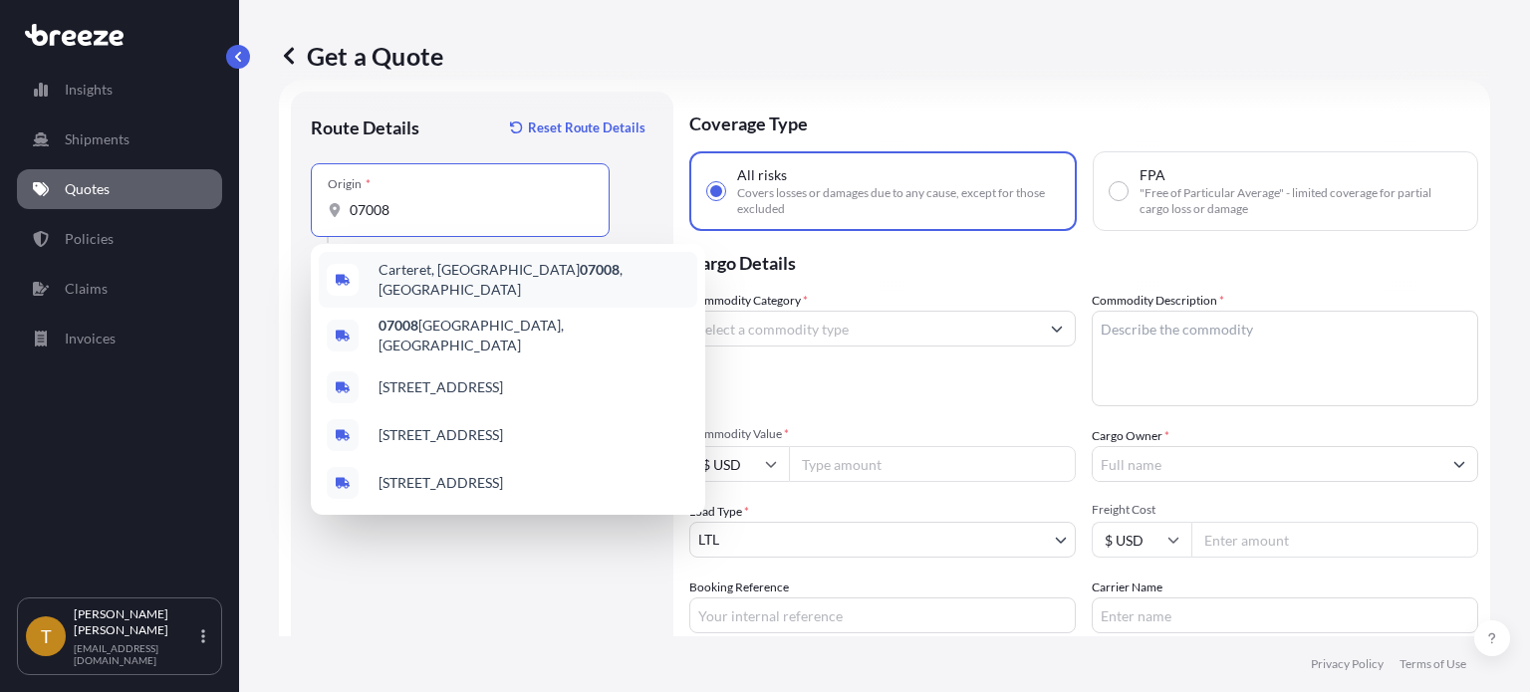
click at [401, 273] on span "Carteret, NJ 07008 , [GEOGRAPHIC_DATA]" at bounding box center [533, 280] width 311 height 40
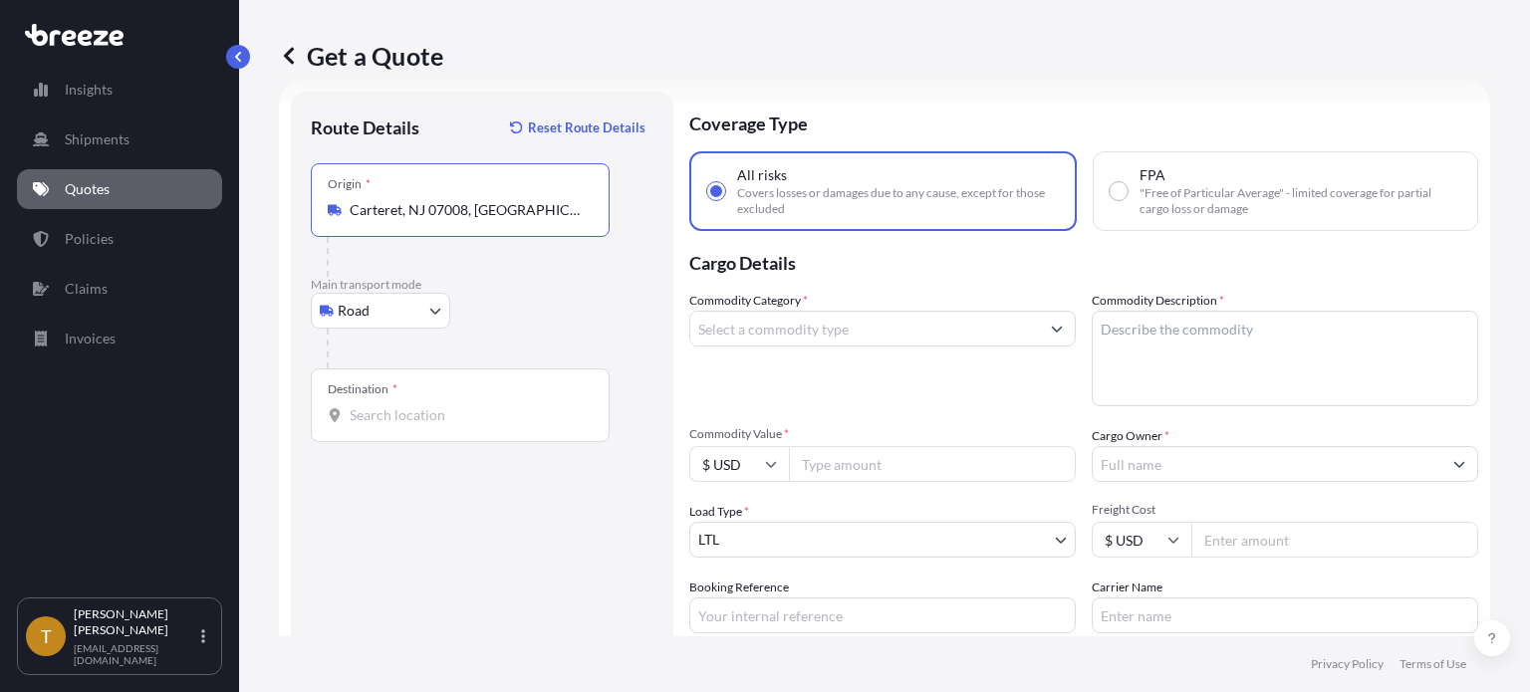
type input "Carteret, NJ 07008, [GEOGRAPHIC_DATA]"
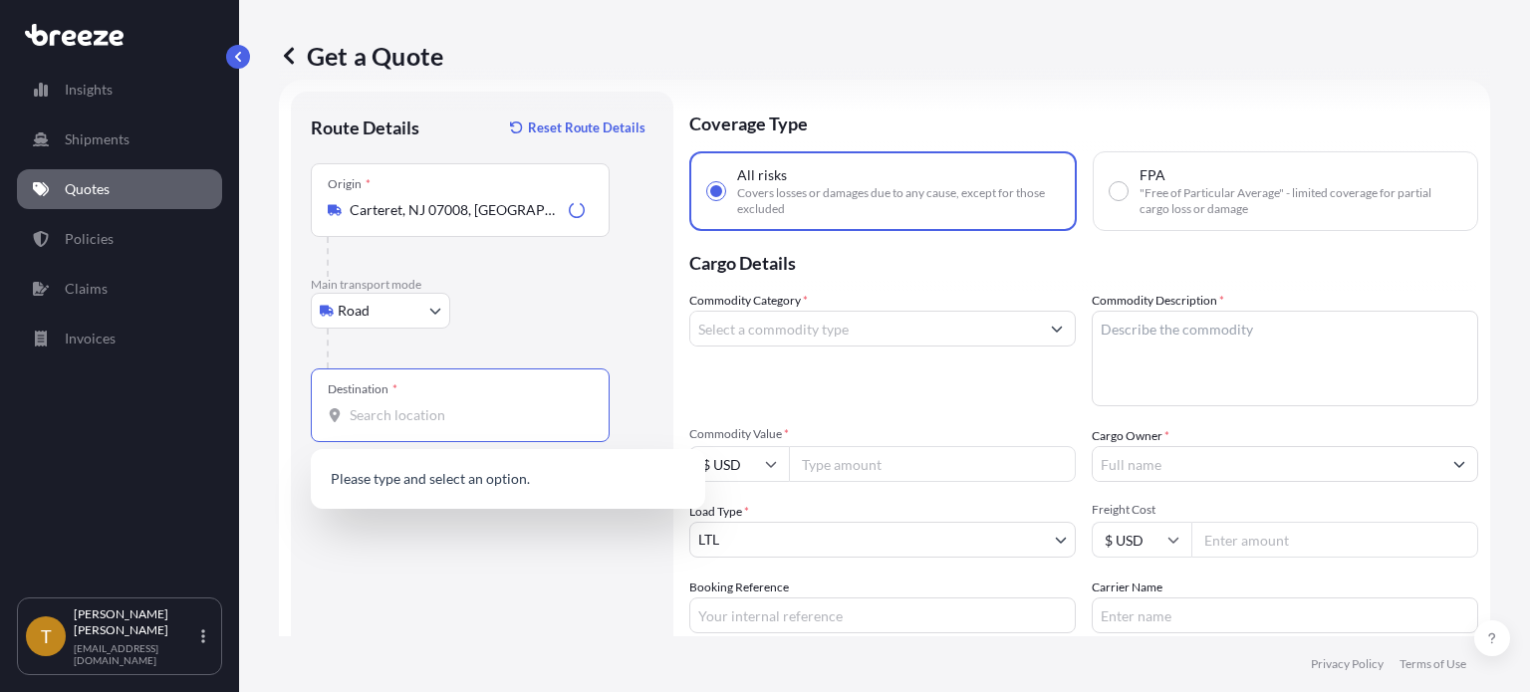
click at [430, 420] on input "Destination *" at bounding box center [467, 415] width 235 height 20
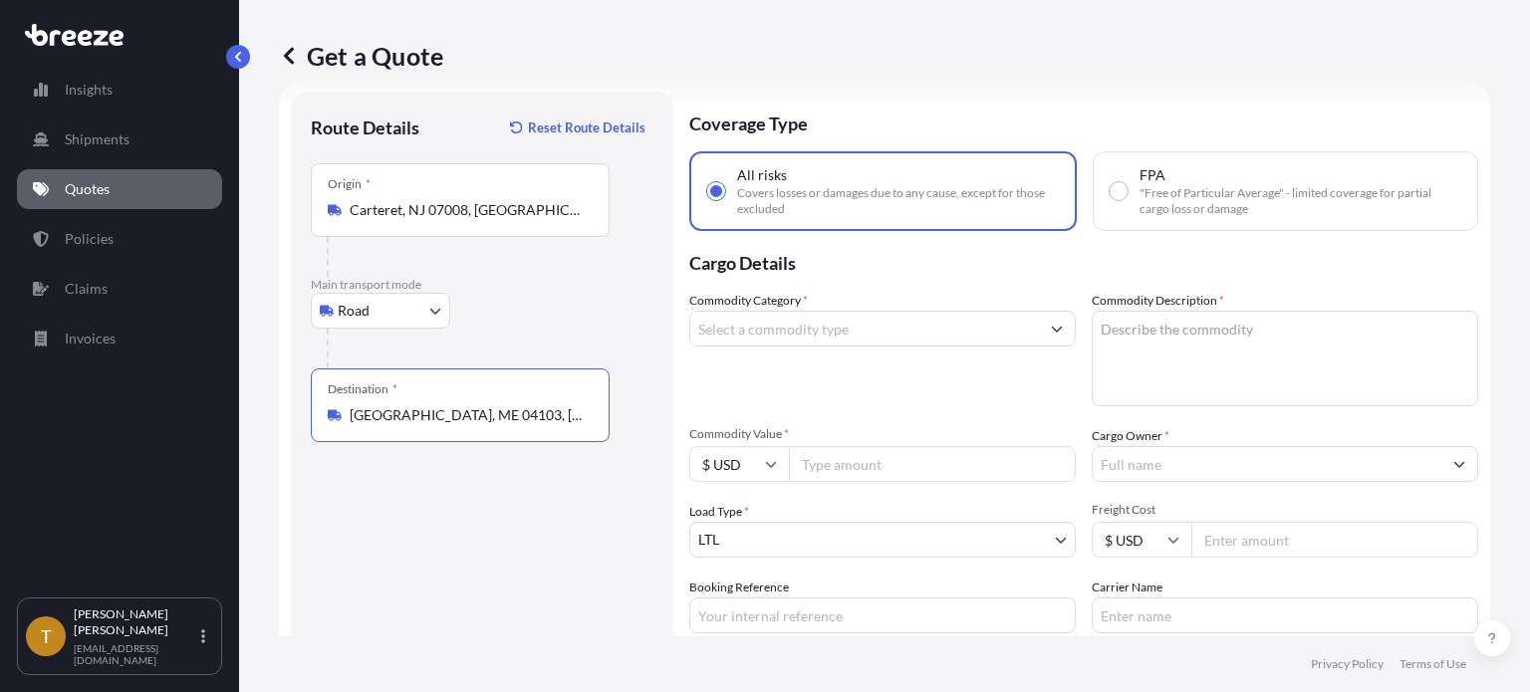
type input "[GEOGRAPHIC_DATA], ME 04103, [GEOGRAPHIC_DATA]"
click at [814, 337] on input "Commodity Category *" at bounding box center [864, 329] width 349 height 36
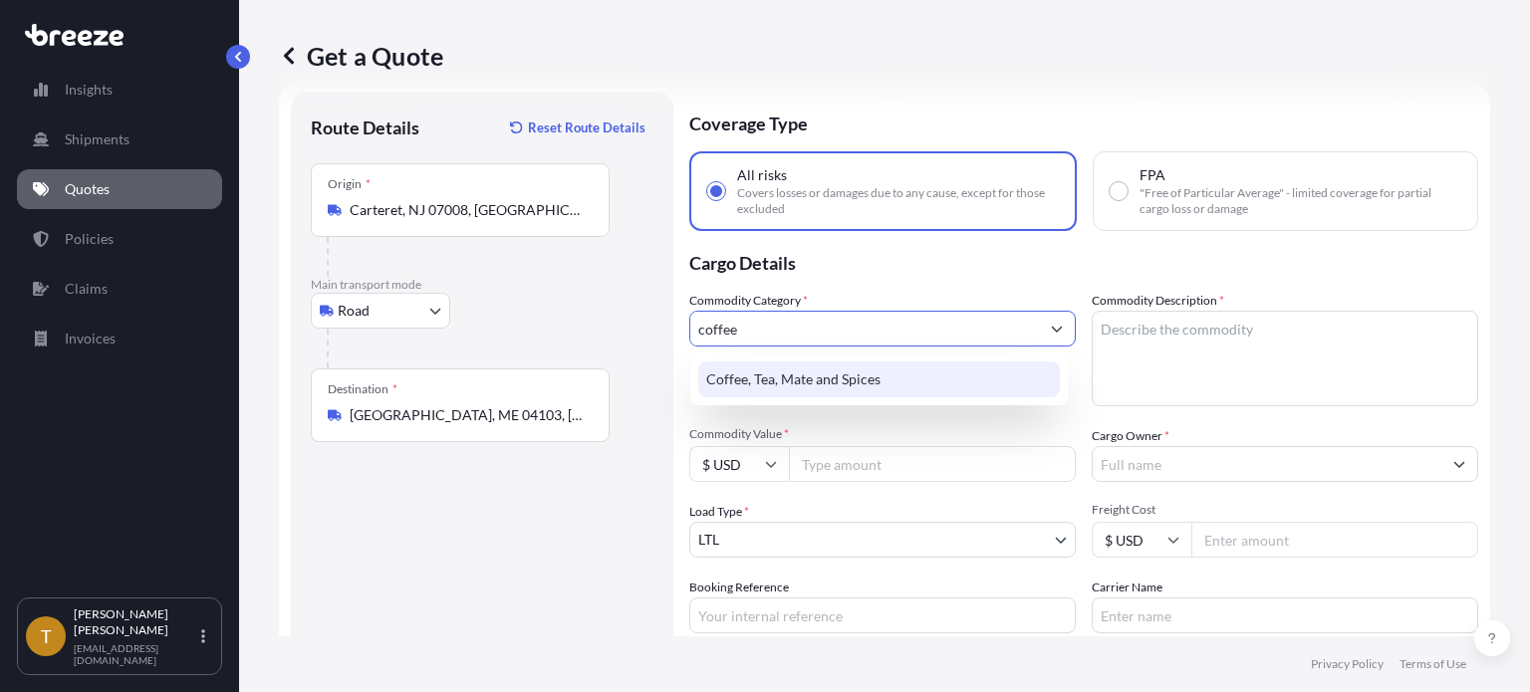
click at [805, 378] on div "Coffee, Tea, Mate and Spices" at bounding box center [879, 380] width 362 height 36
type input "Coffee, Tea, Mate and Spices"
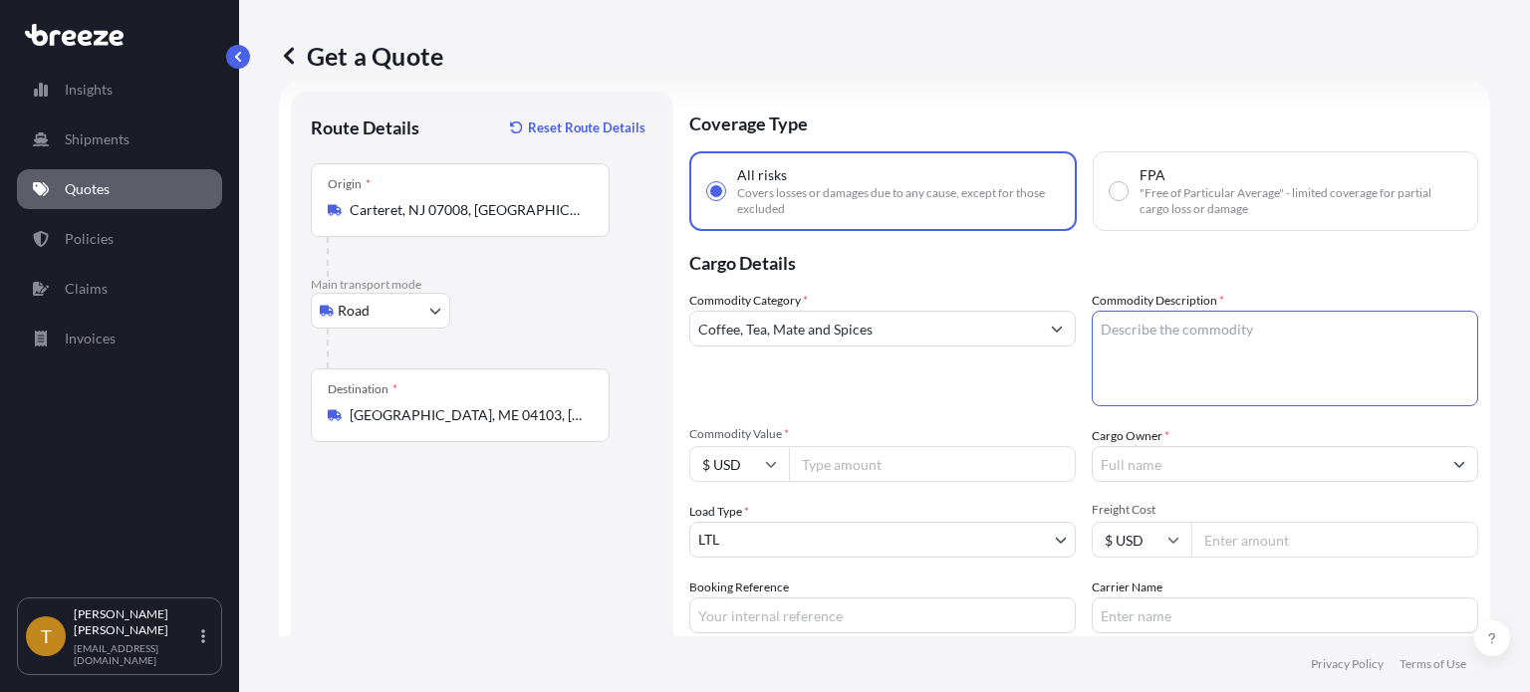
click at [1159, 342] on textarea "Commodity Description *" at bounding box center [1284, 359] width 386 height 96
type textarea "green coffee beans"
click at [886, 458] on input "Commodity Value *" at bounding box center [932, 464] width 287 height 36
type input "170525.14"
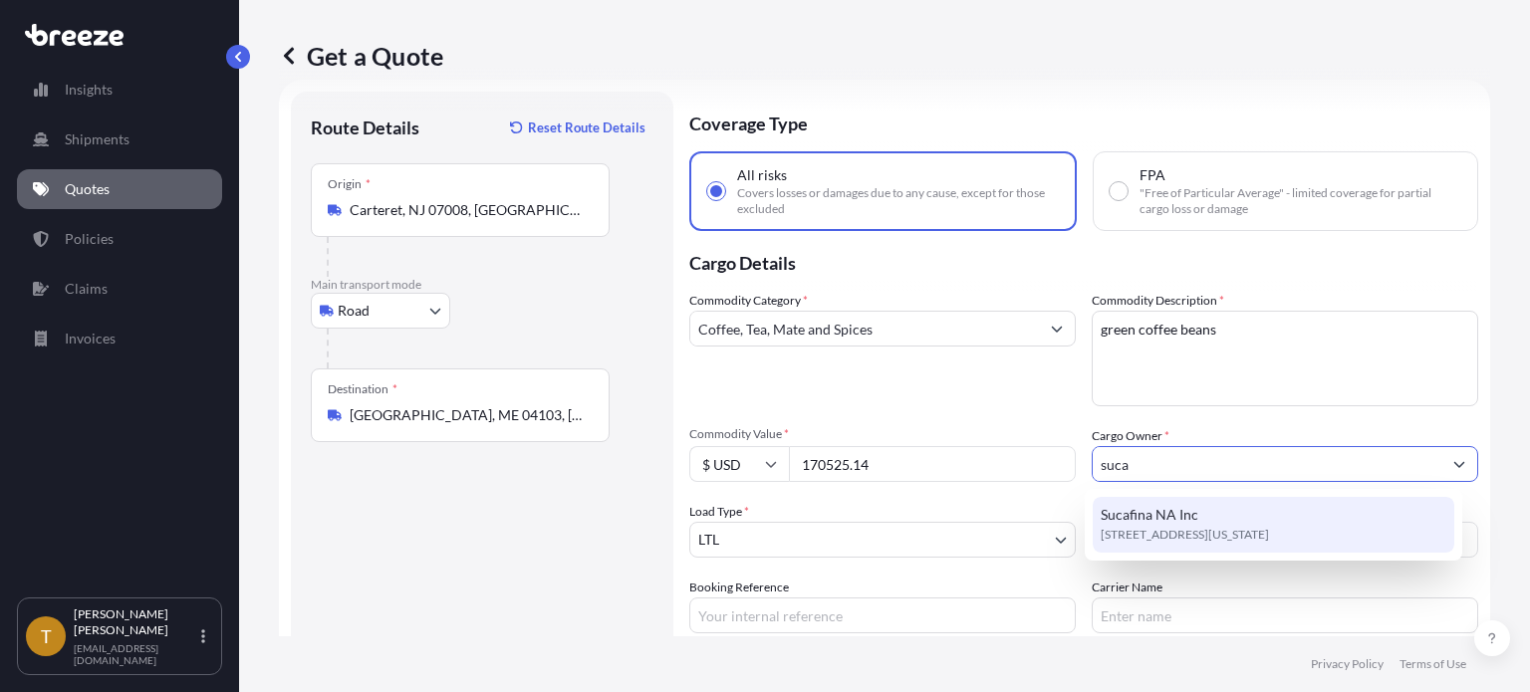
click at [1131, 524] on span "Sucafina NA Inc" at bounding box center [1149, 515] width 98 height 20
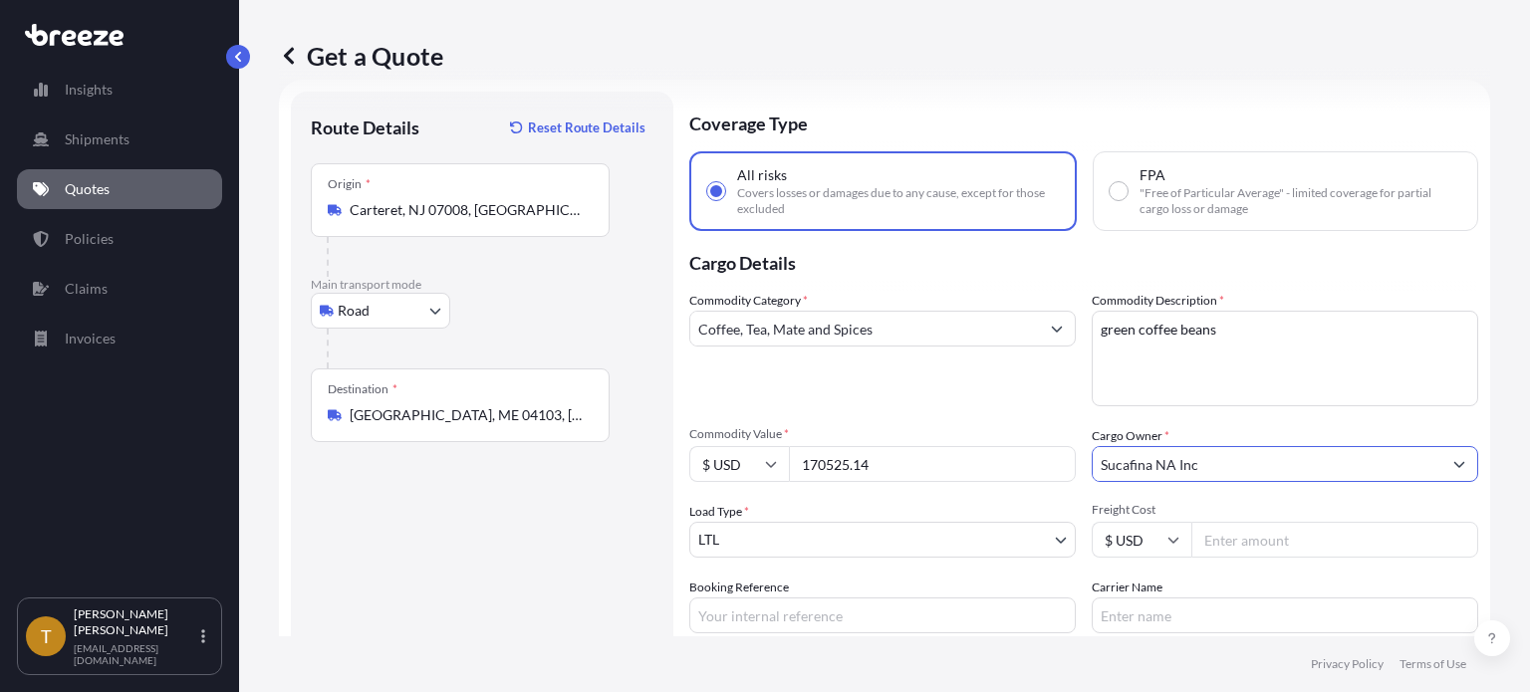
type input "Sucafina NA Inc"
click at [856, 533] on body "15 options available. 6 options available. 0 options available. 1 option availa…" at bounding box center [765, 421] width 1530 height 842
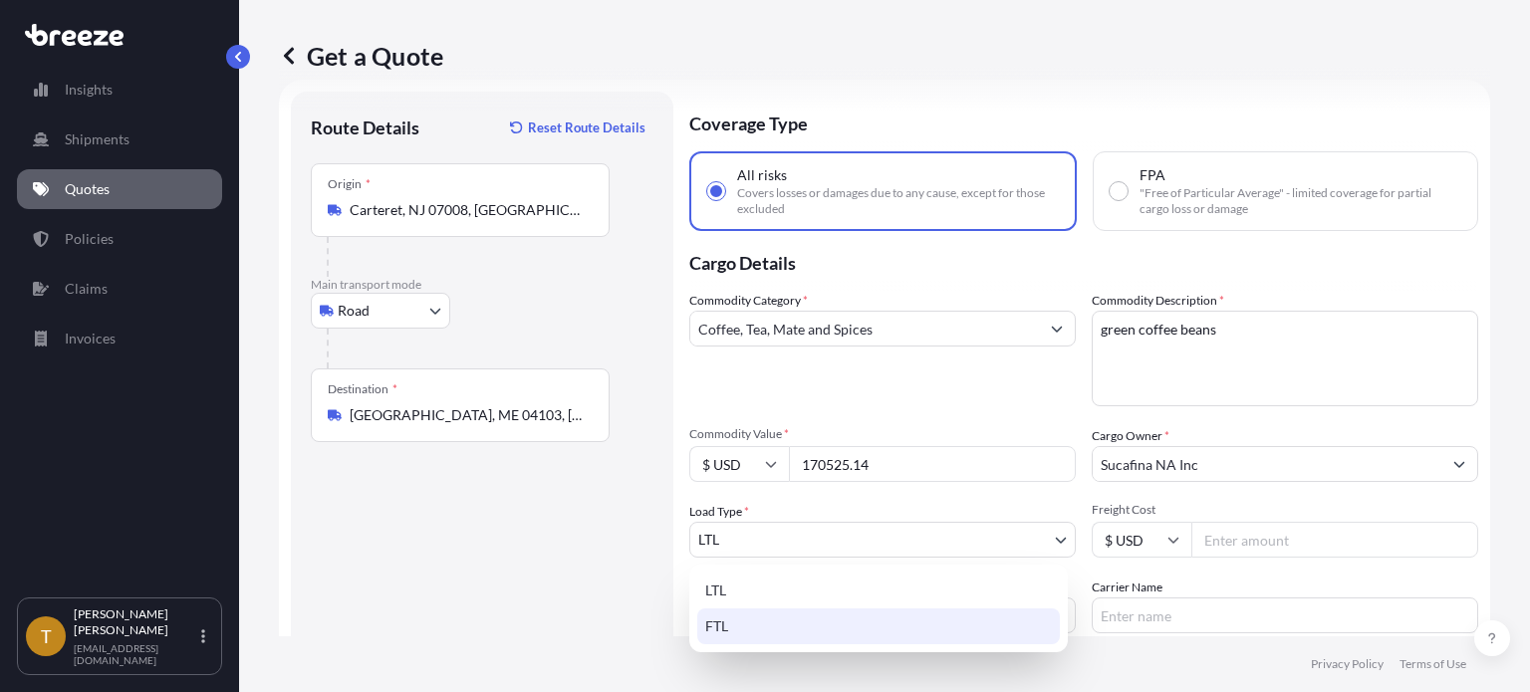
click at [789, 634] on div "FTL" at bounding box center [878, 626] width 363 height 36
select select "2"
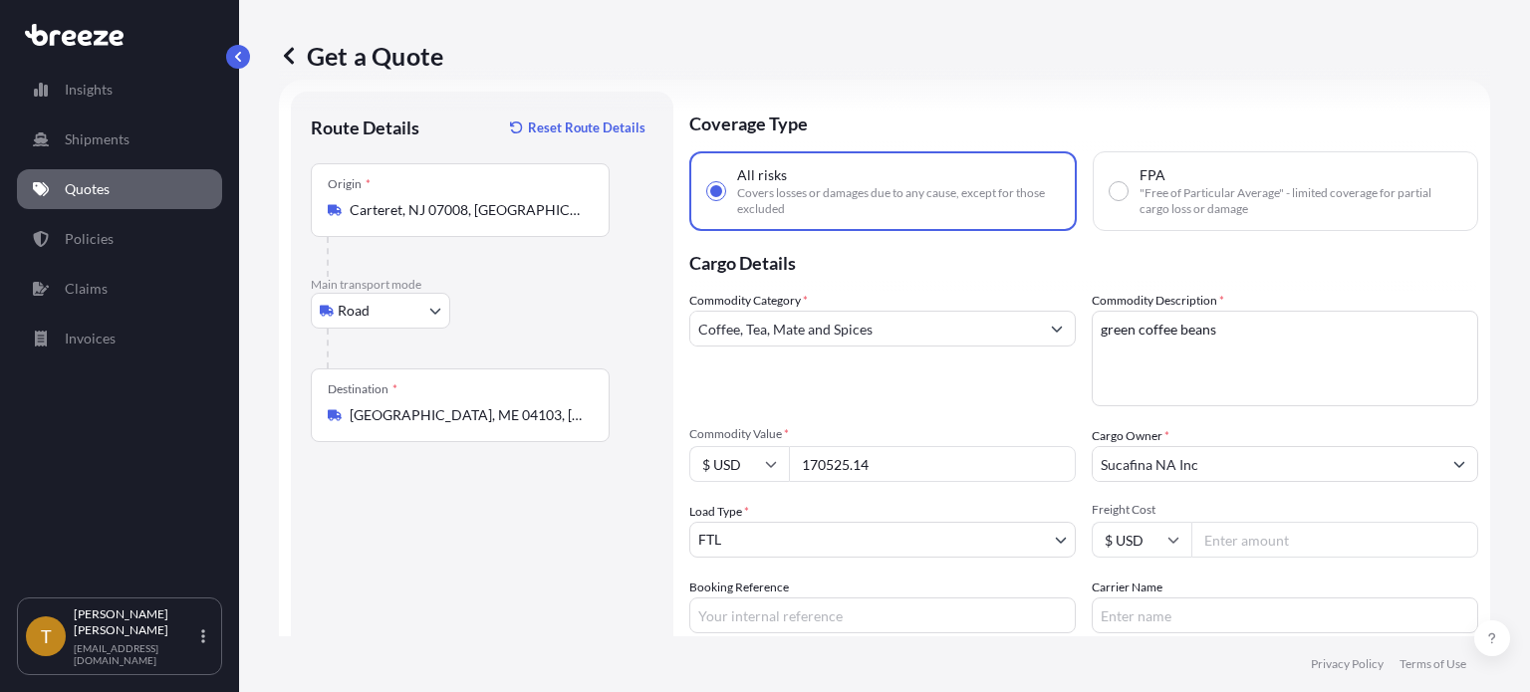
click at [1235, 545] on input "Freight Cost" at bounding box center [1334, 540] width 287 height 36
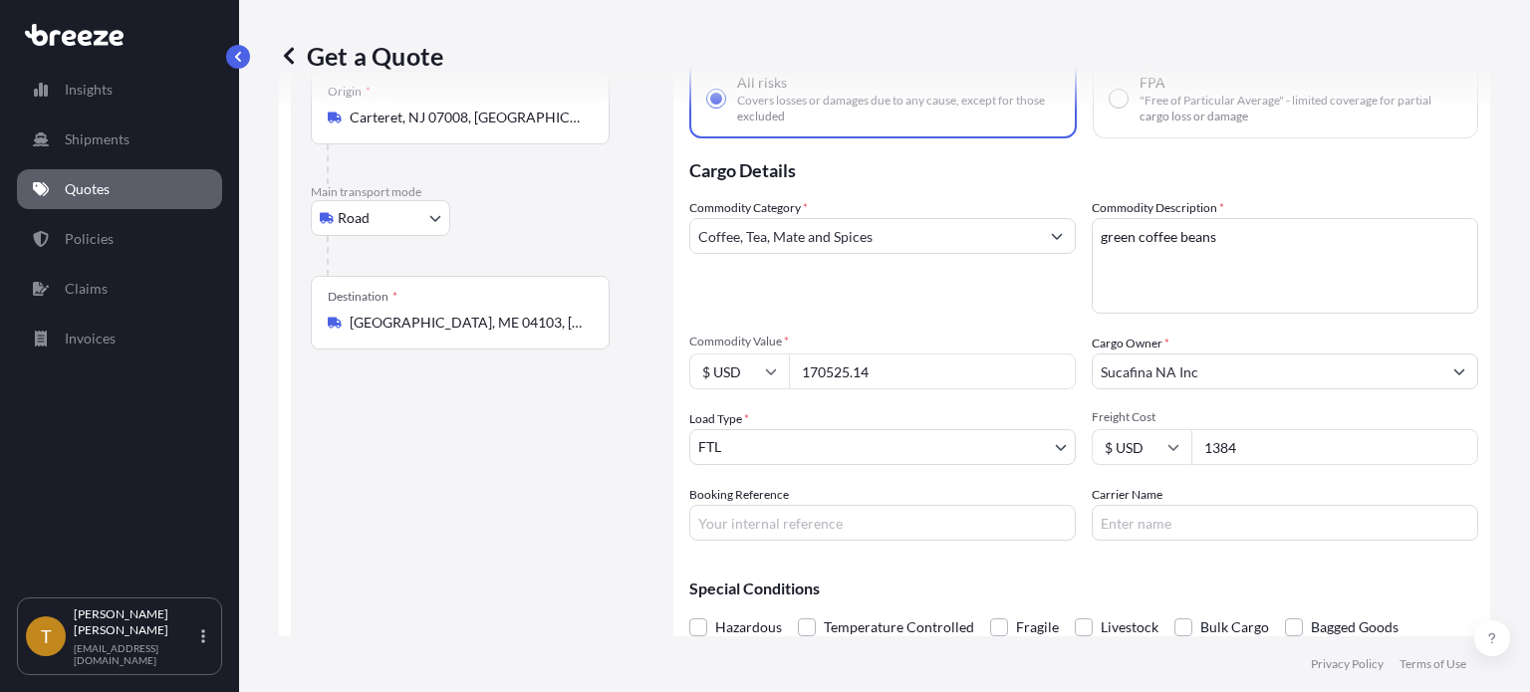
scroll to position [211, 0]
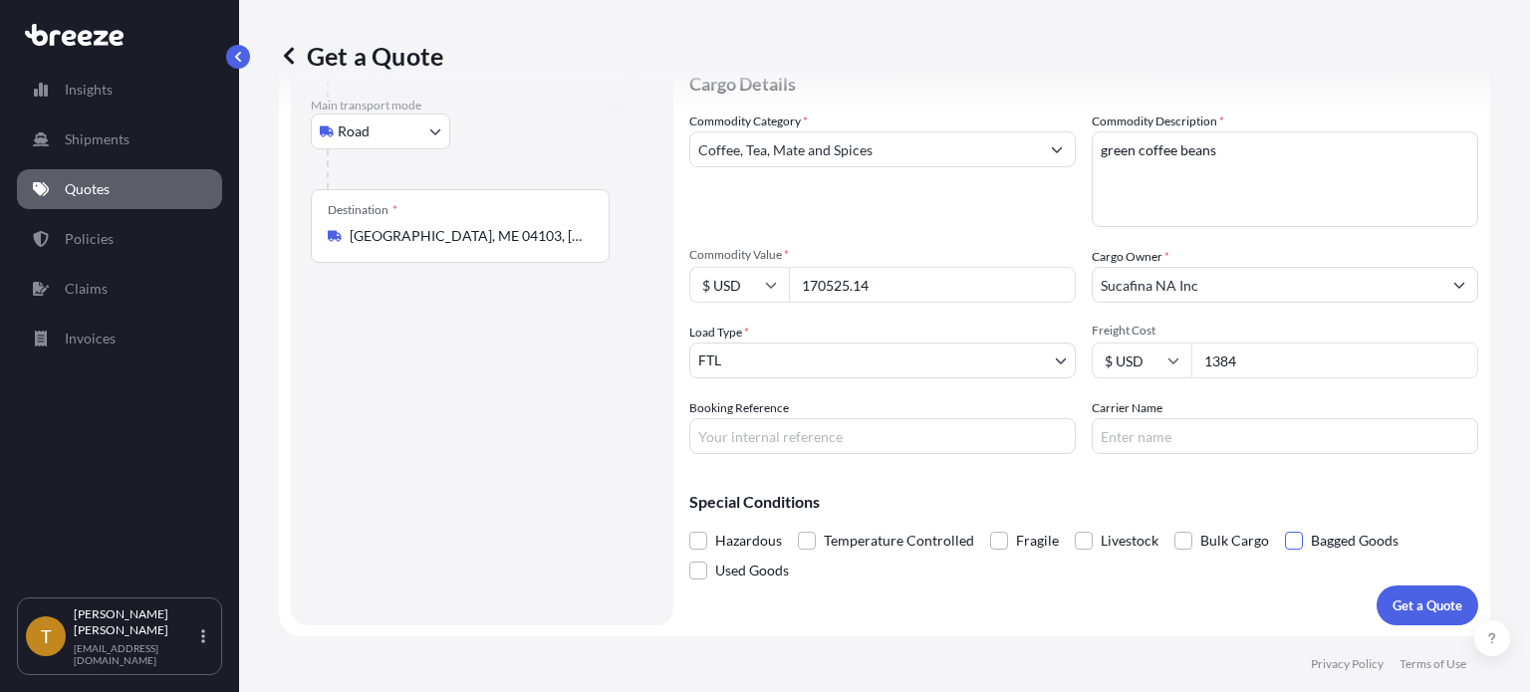
type input "1384"
click at [1286, 541] on span at bounding box center [1294, 541] width 18 height 18
click at [1285, 526] on input "Bagged Goods" at bounding box center [1285, 526] width 0 height 0
click at [1435, 604] on p "Get a Quote" at bounding box center [1427, 606] width 70 height 20
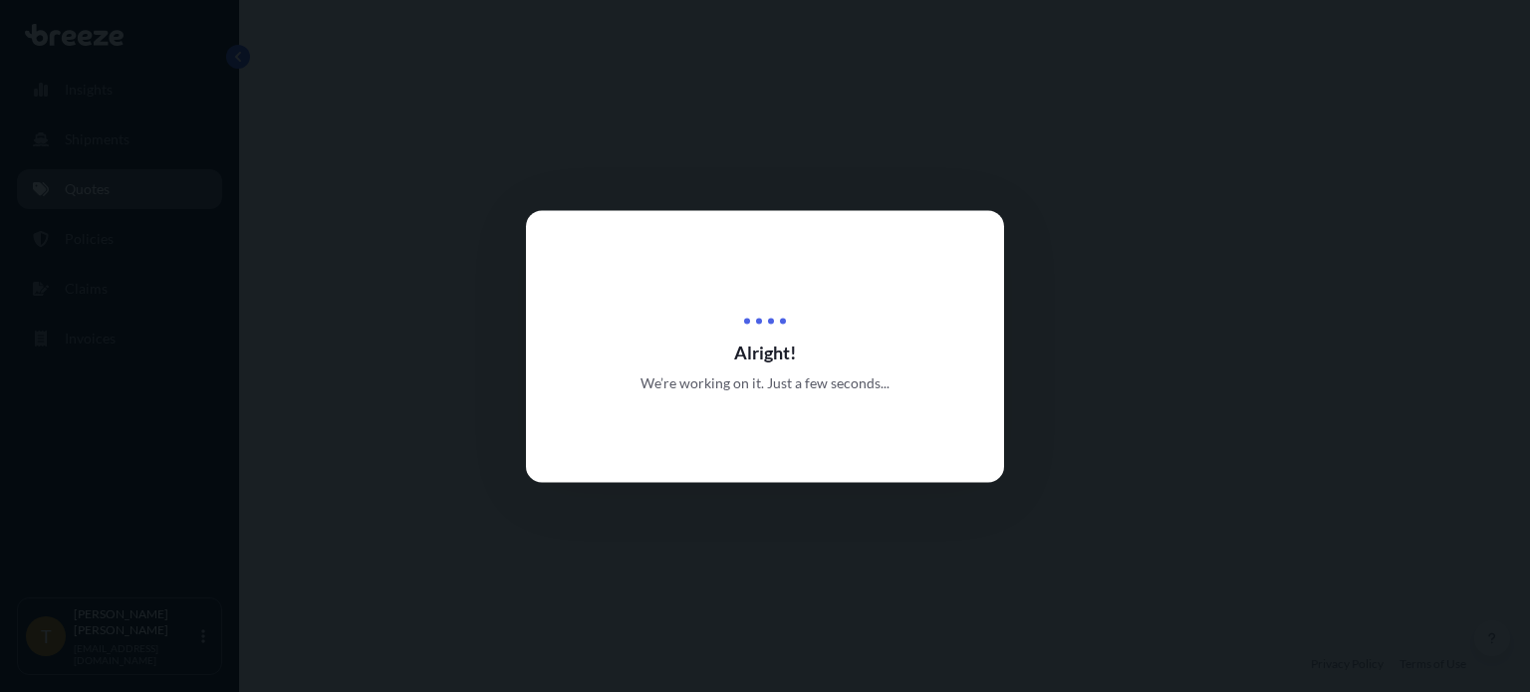
select select "Road"
select select "2"
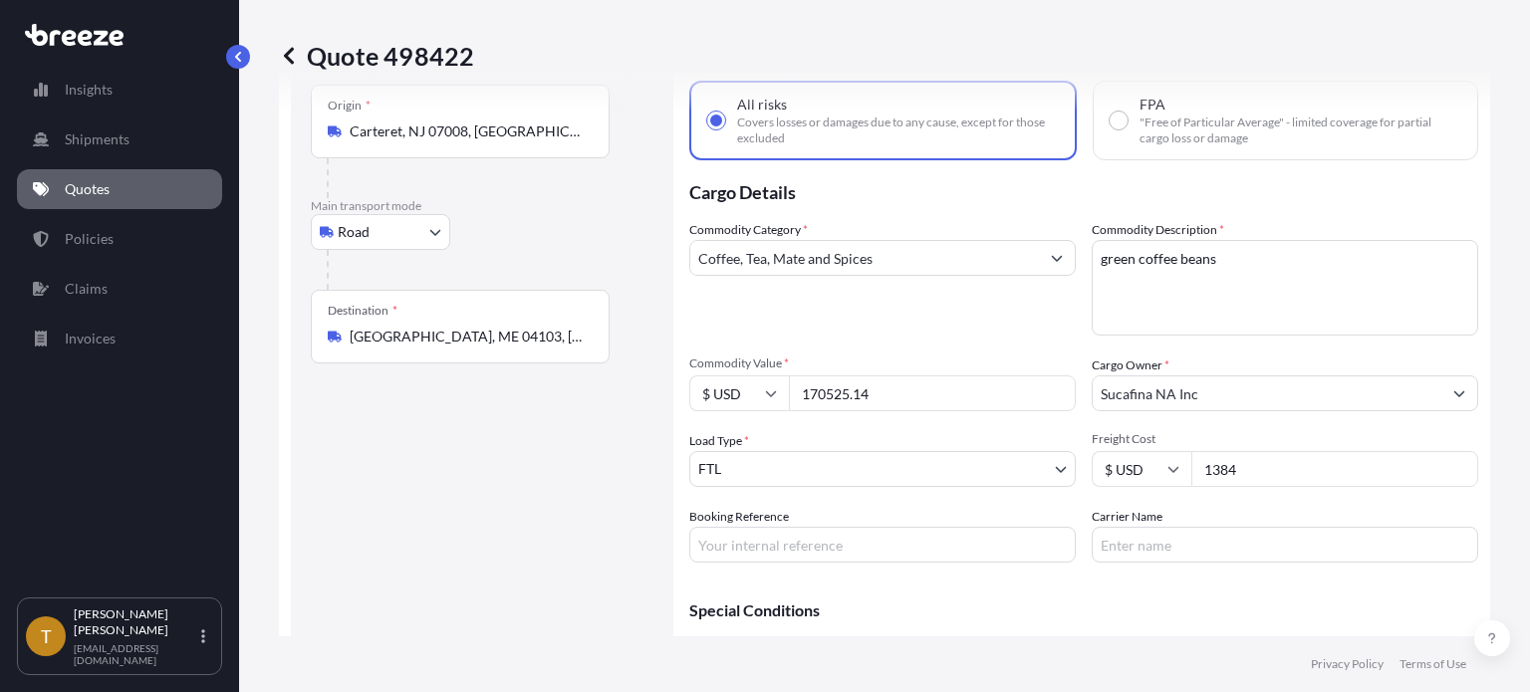
scroll to position [199, 0]
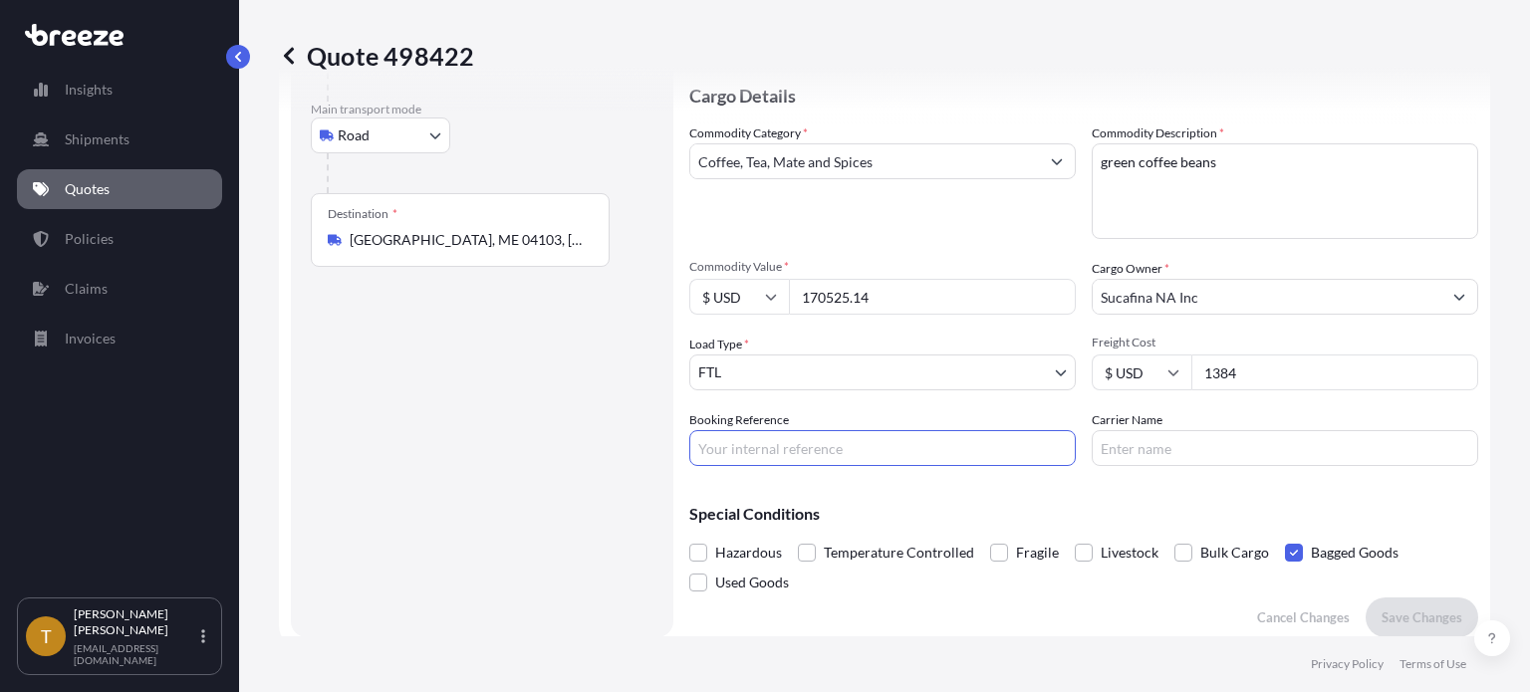
click at [820, 445] on input "Booking Reference" at bounding box center [882, 448] width 386 height 36
type input "NJ to [GEOGRAPHIC_DATA]"
click at [1394, 619] on p "Save Changes" at bounding box center [1421, 617] width 81 height 20
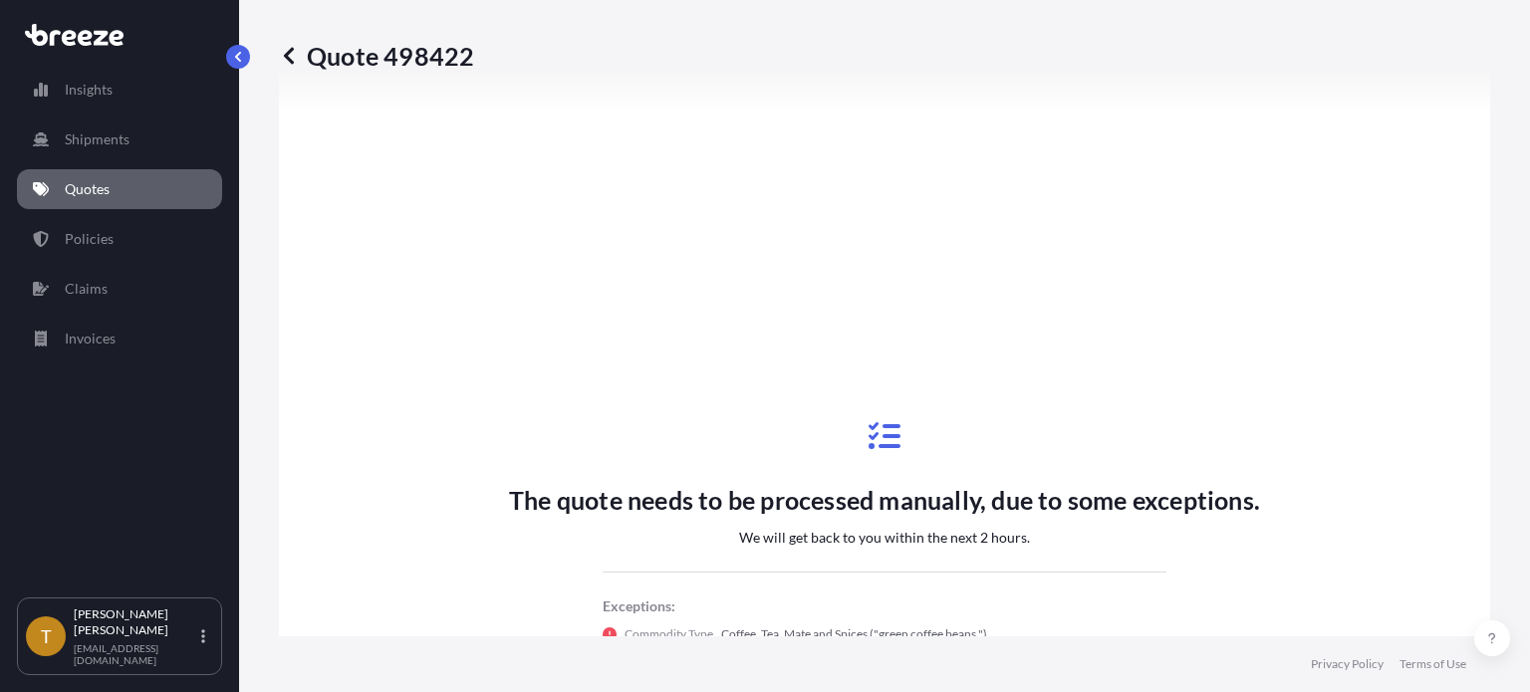
select select "Road"
select select "2"
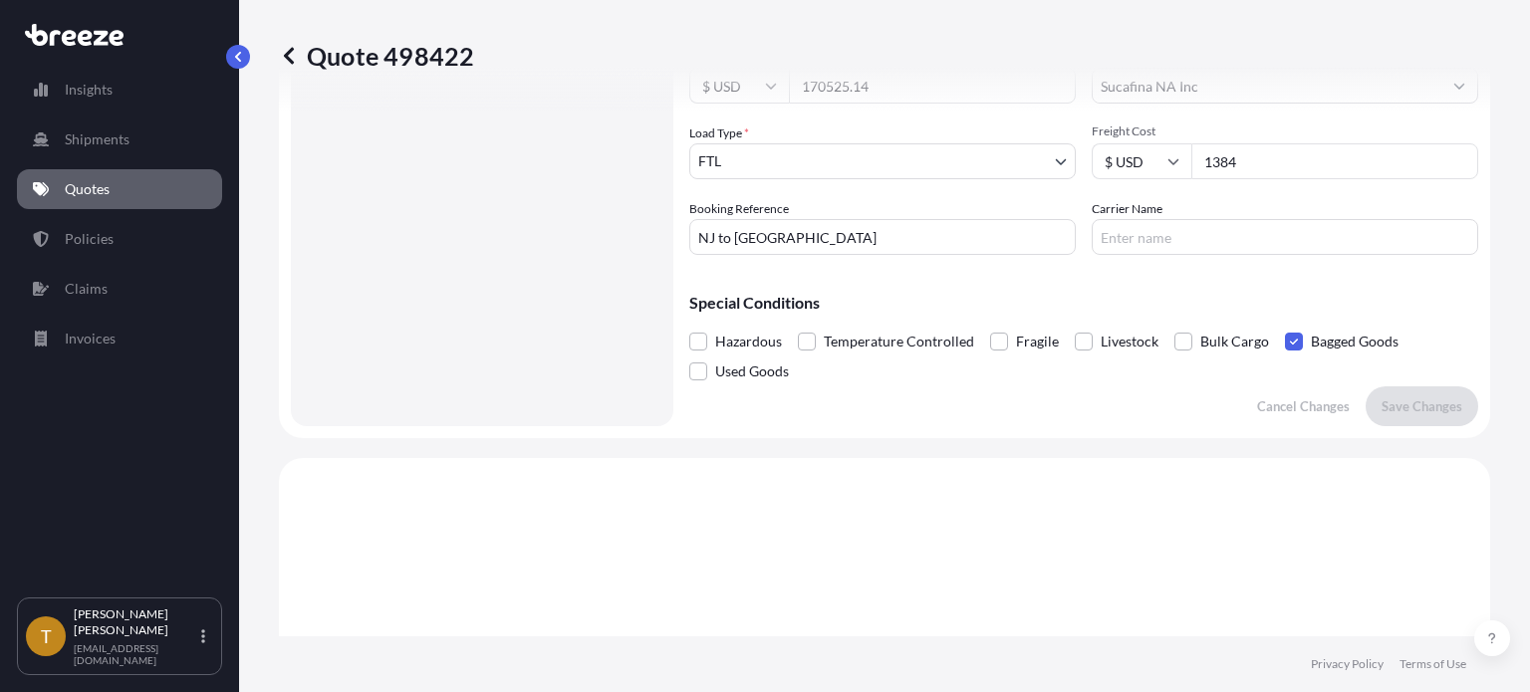
scroll to position [0, 0]
